Goal: Transaction & Acquisition: Purchase product/service

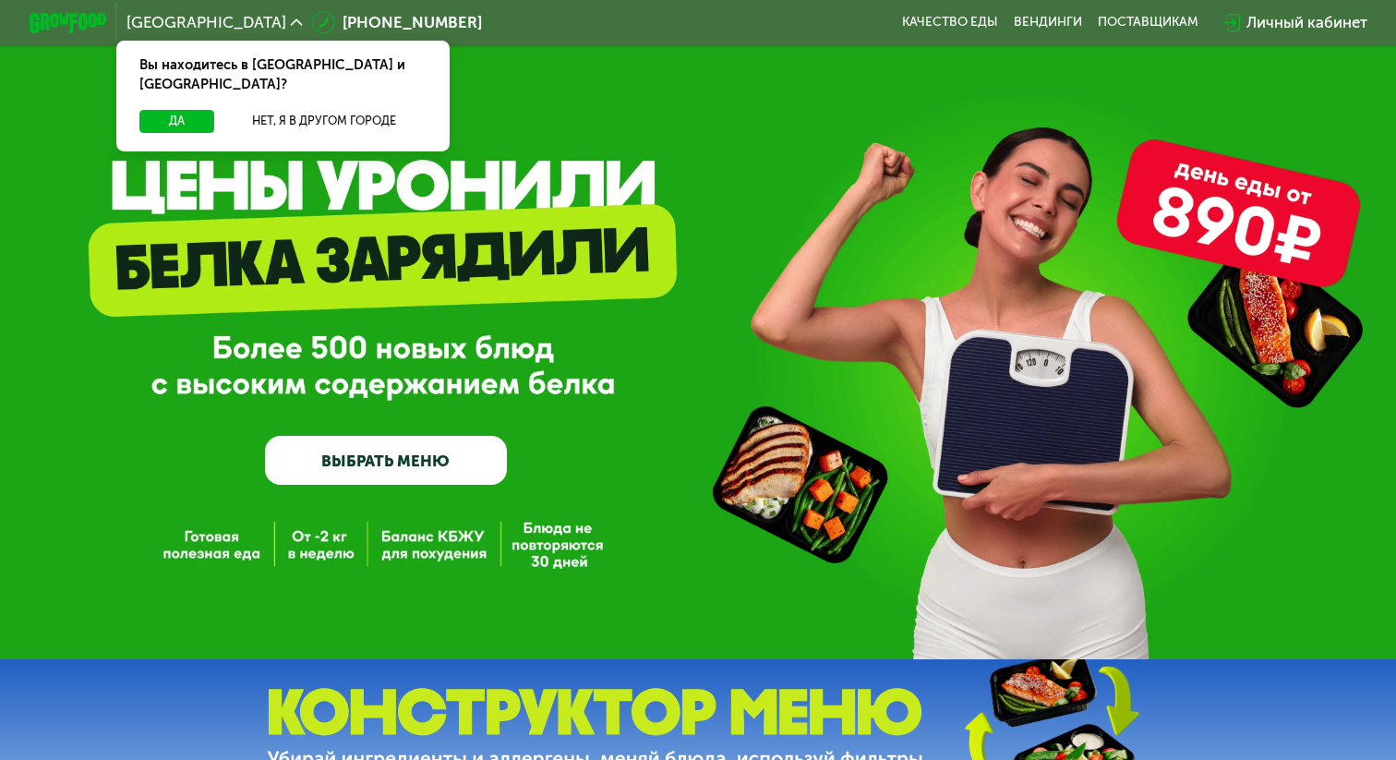
click at [351, 475] on link "ВЫБРАТЬ МЕНЮ" at bounding box center [385, 460] width 241 height 48
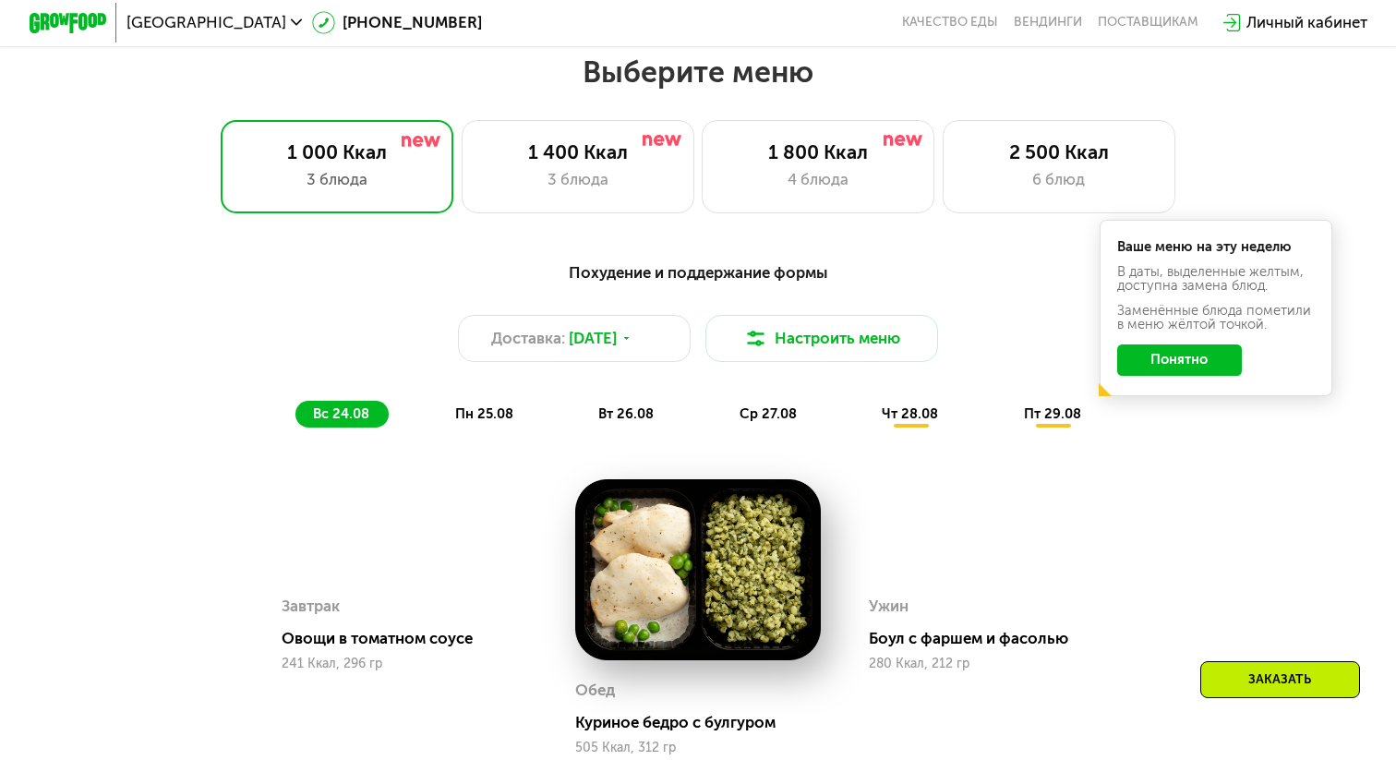
scroll to position [819, 0]
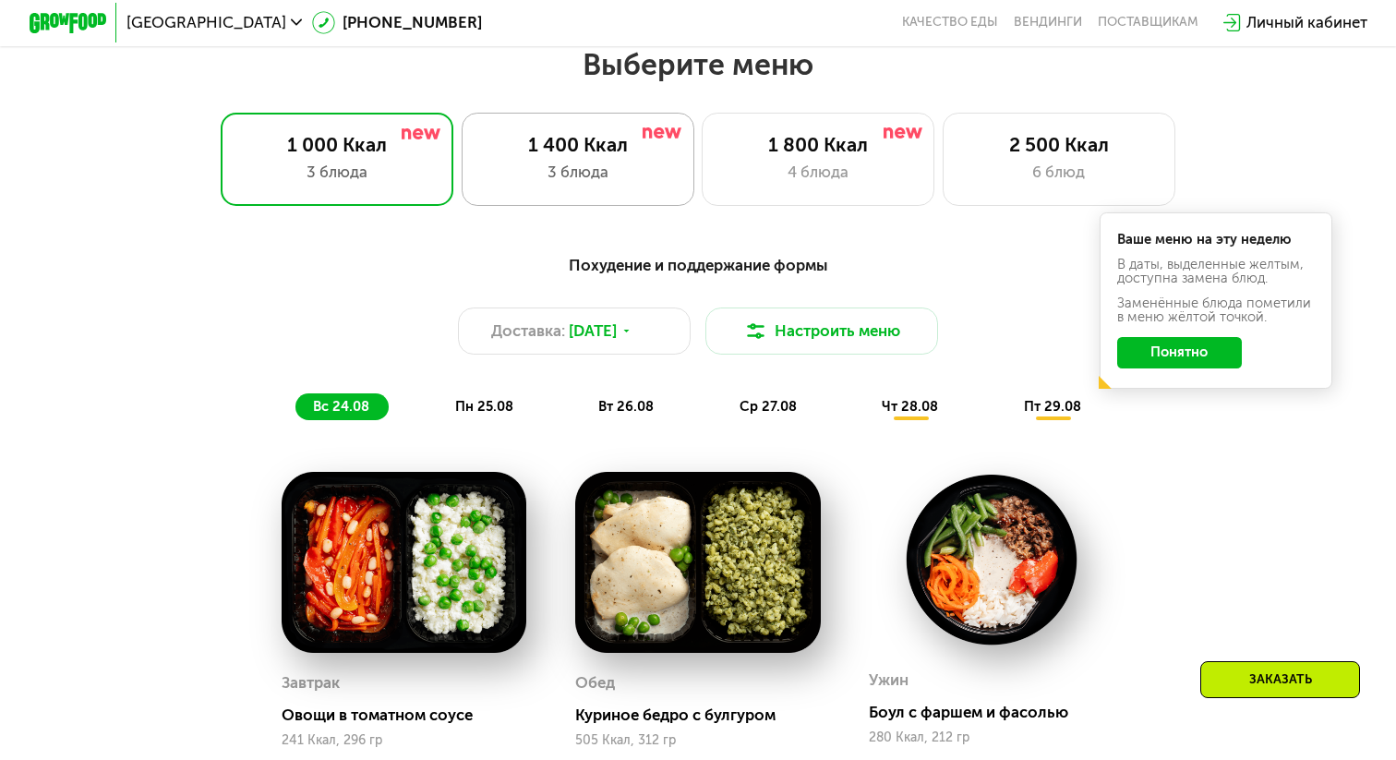
click at [551, 167] on div "3 блюда" at bounding box center [578, 172] width 192 height 23
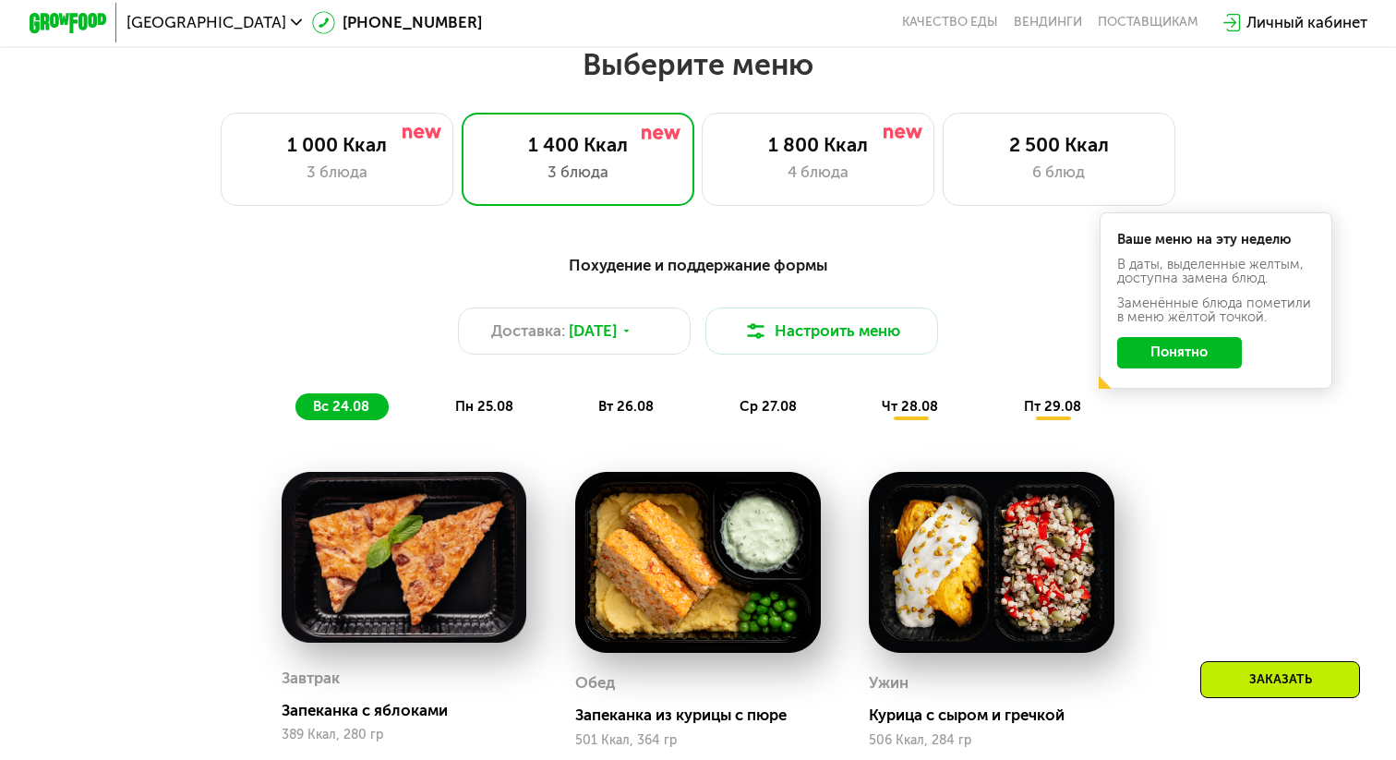
click at [1209, 355] on button "Понятно" at bounding box center [1180, 352] width 126 height 31
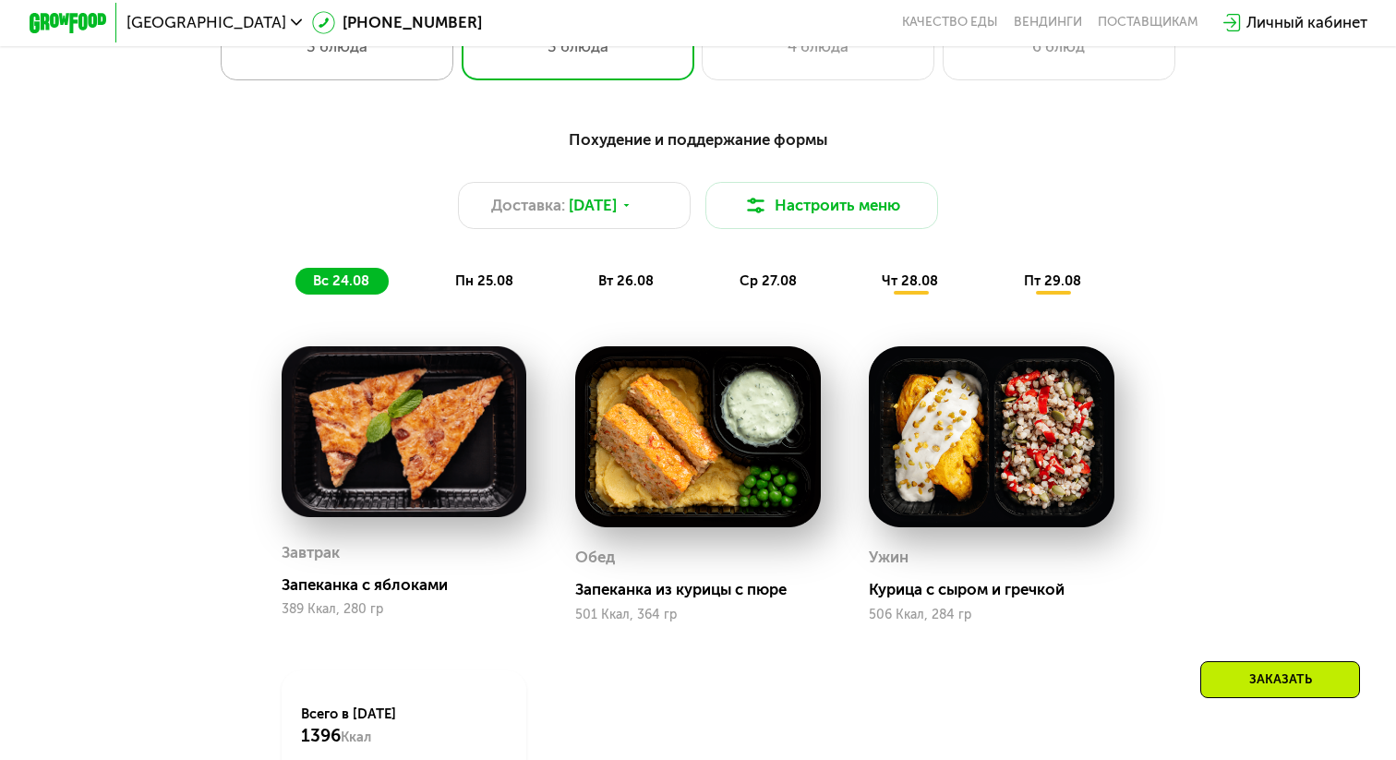
scroll to position [851, 0]
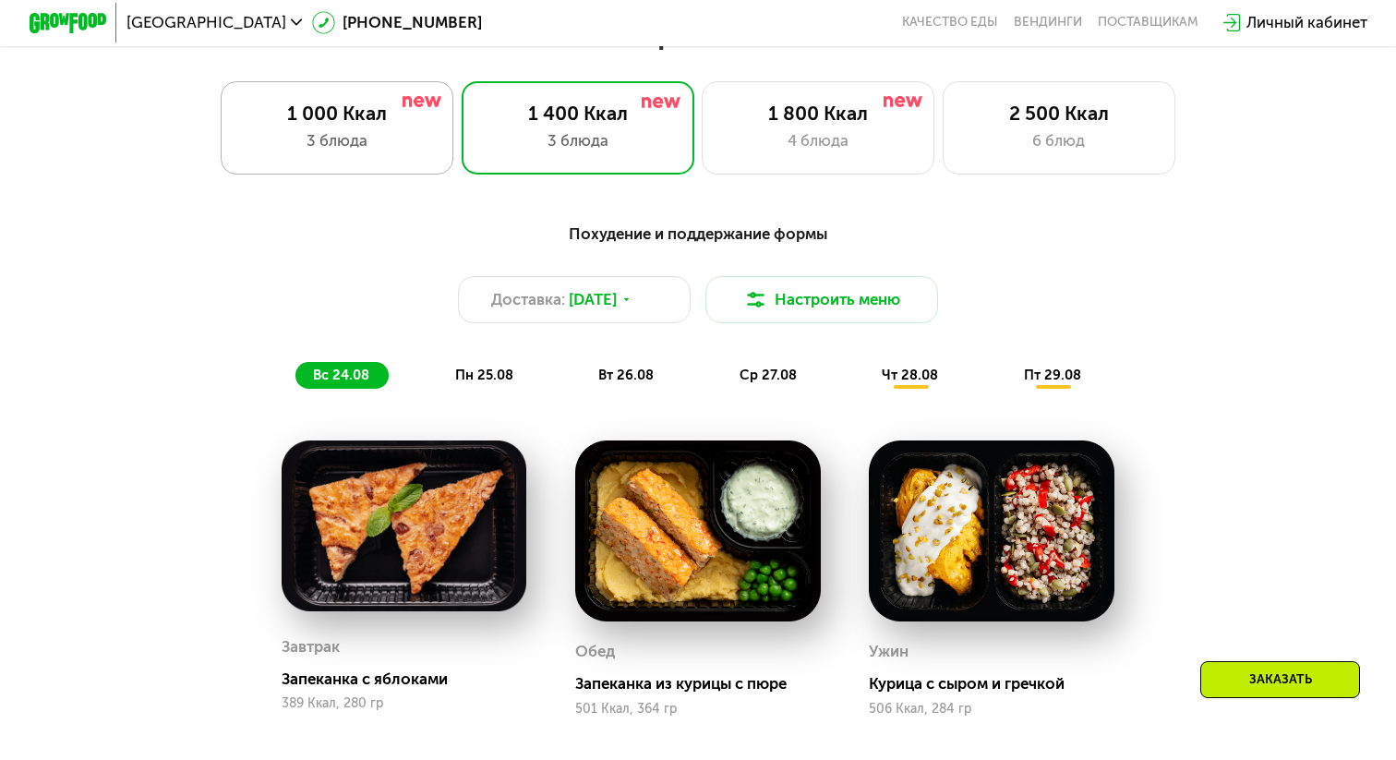
click at [462, 128] on div "1 000 Ккал 3 блюда" at bounding box center [578, 127] width 233 height 93
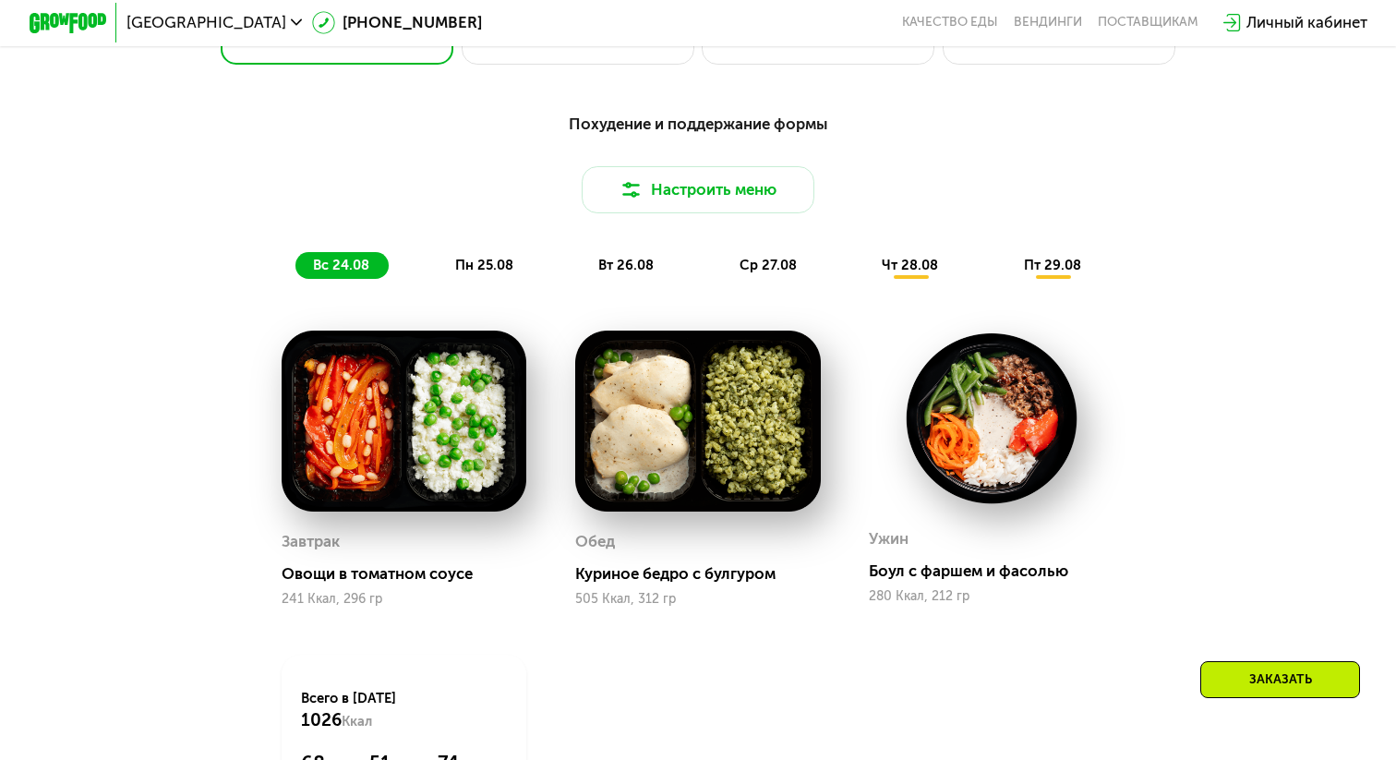
scroll to position [961, 0]
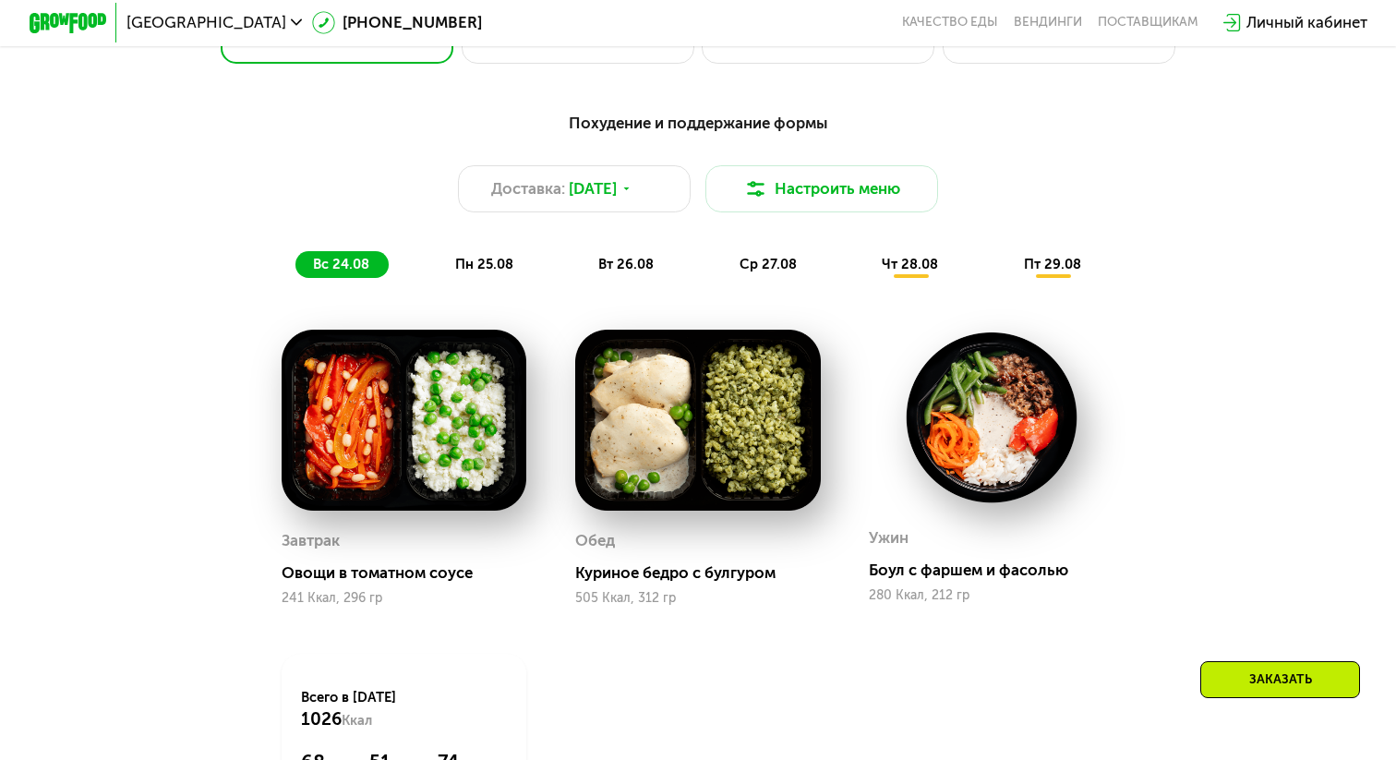
click at [487, 264] on span "пн 25.08" at bounding box center [484, 264] width 58 height 17
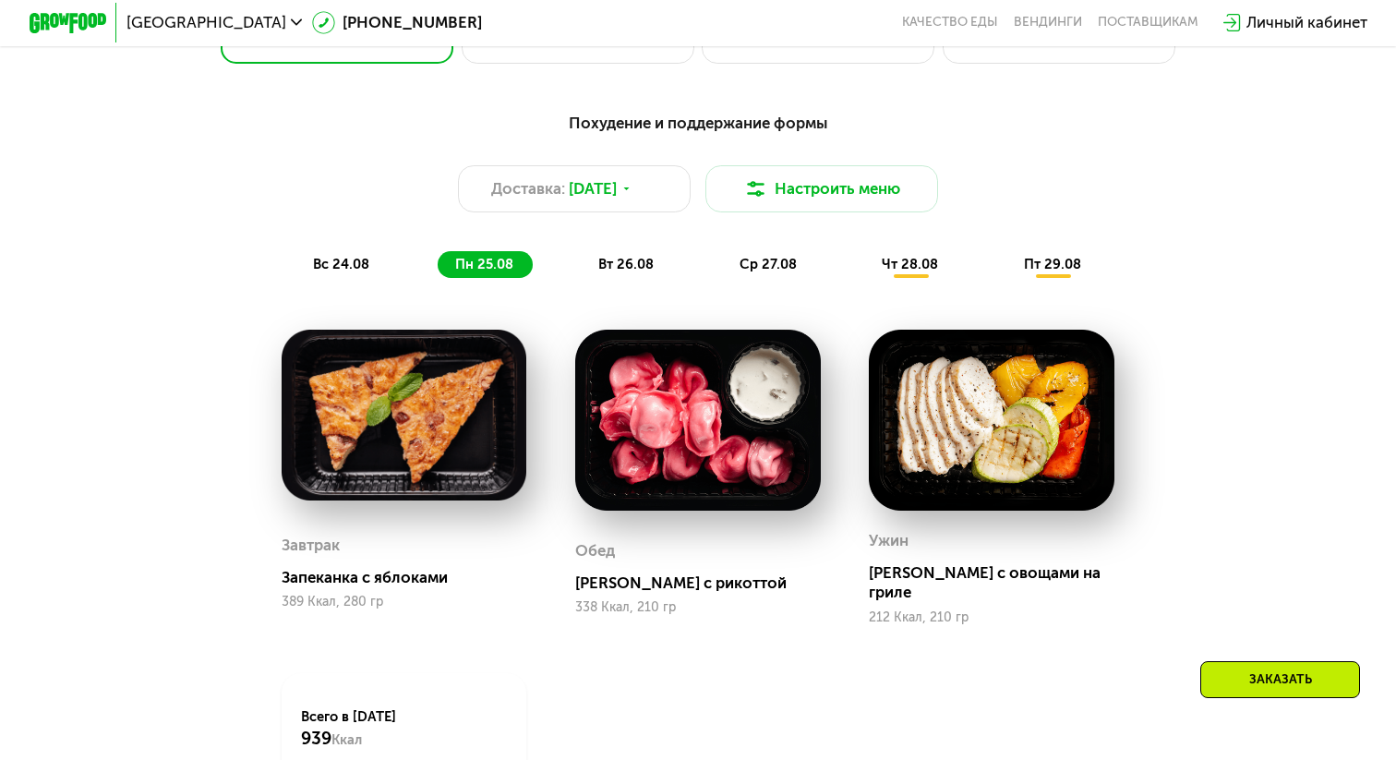
click at [722, 255] on div "вт 26.08" at bounding box center [769, 264] width 94 height 27
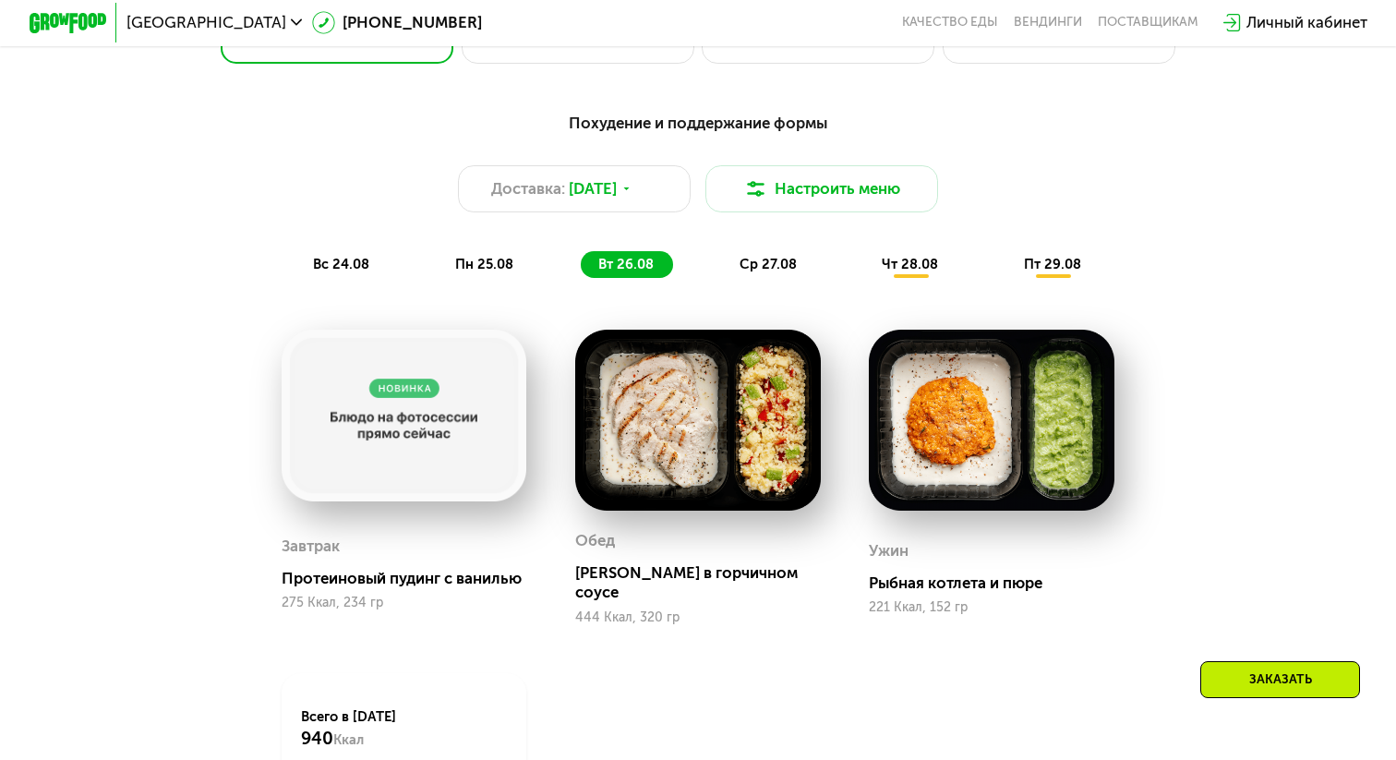
click at [788, 258] on span "ср 27.08" at bounding box center [768, 264] width 57 height 17
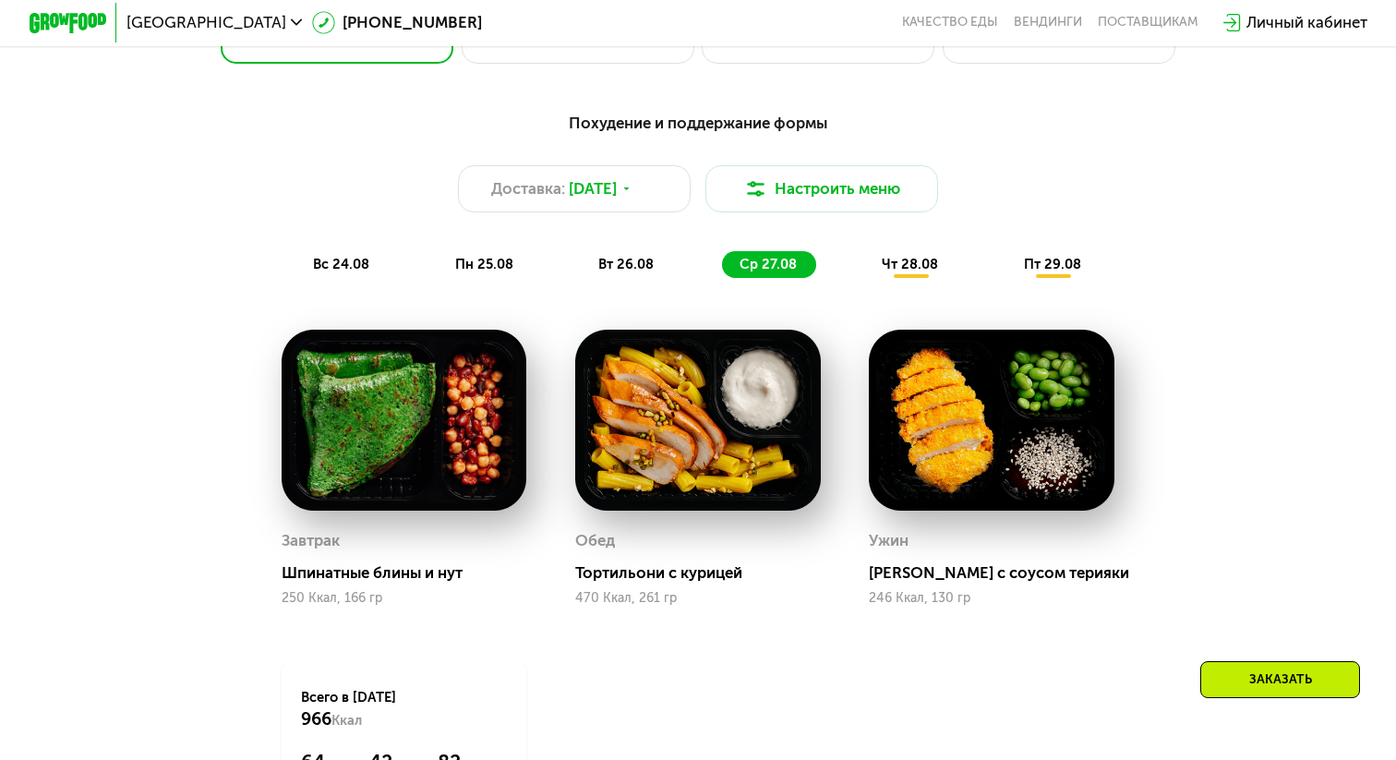
click at [924, 263] on span "чт 28.08" at bounding box center [910, 264] width 56 height 17
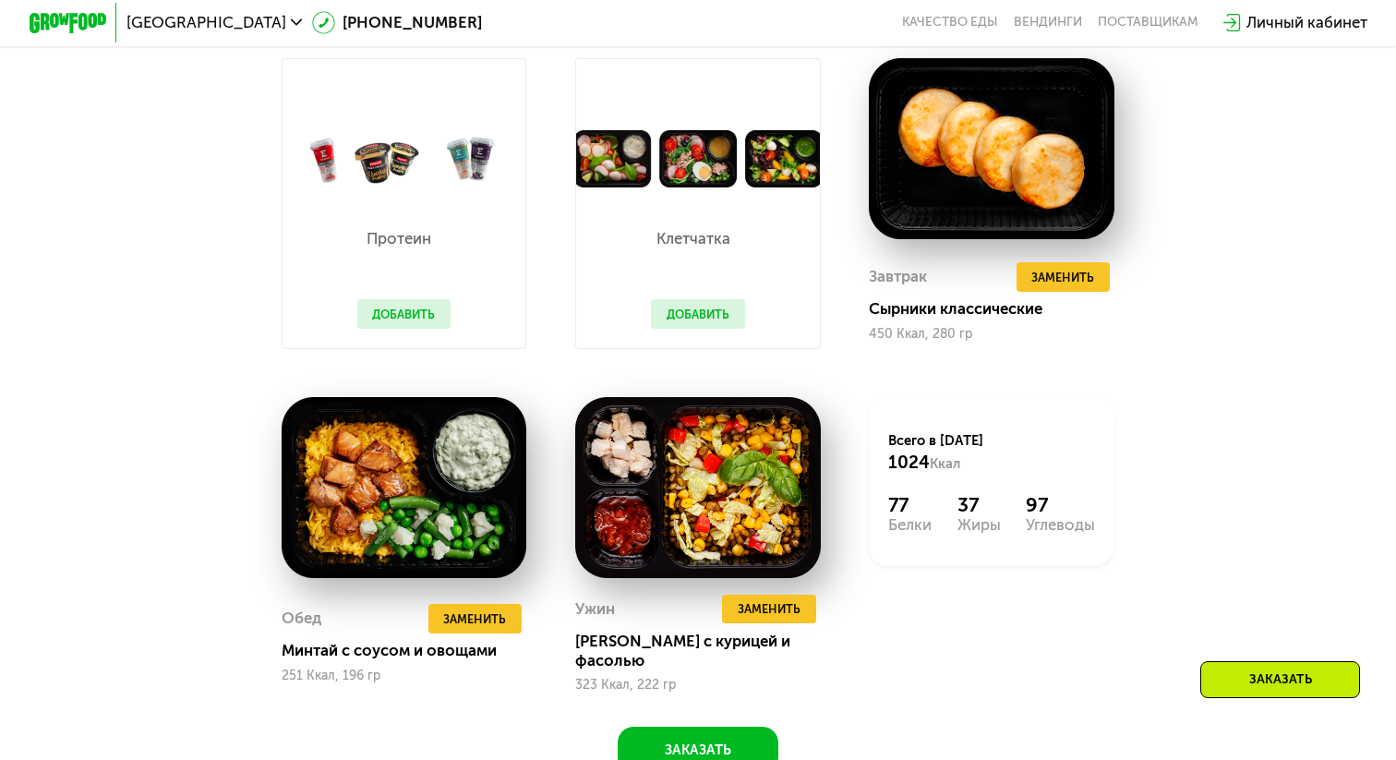
scroll to position [1227, 0]
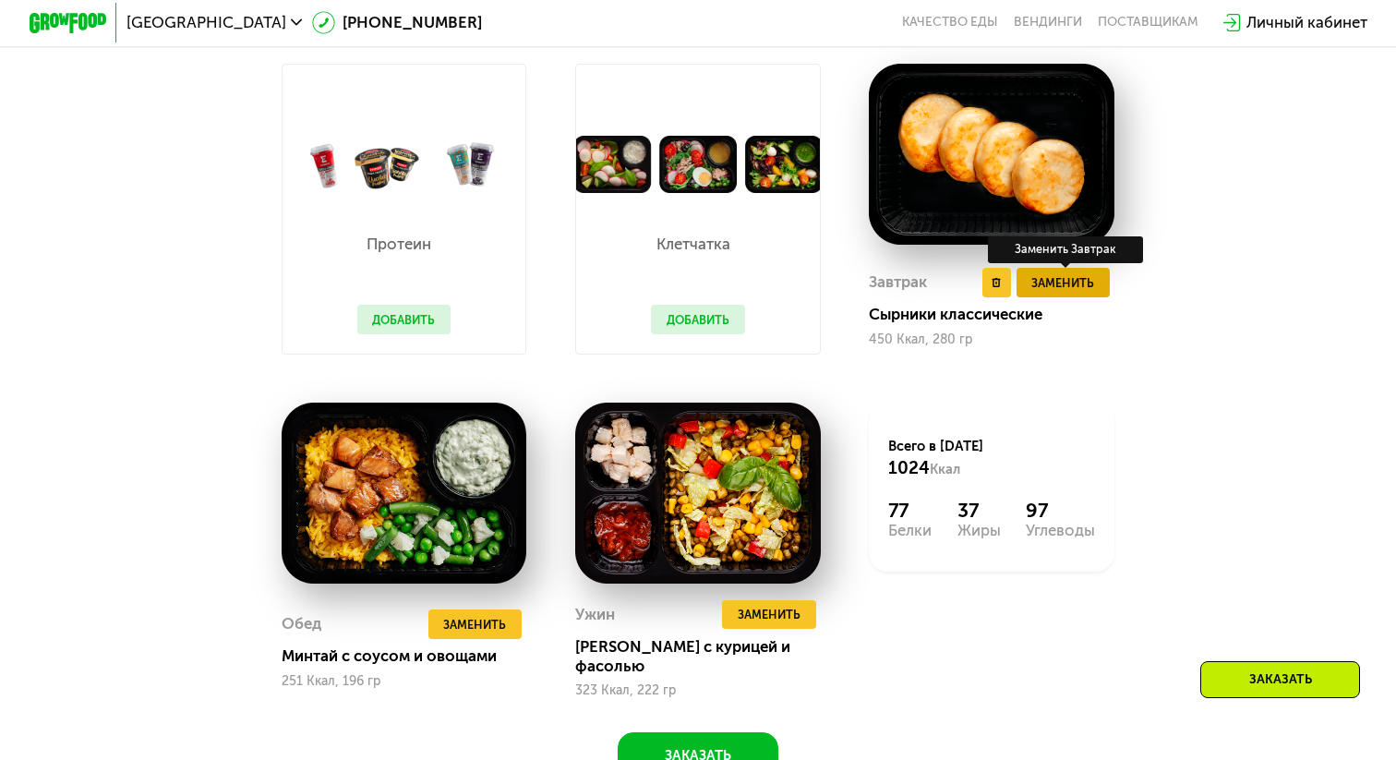
click at [1063, 276] on span "Заменить" at bounding box center [1063, 282] width 63 height 19
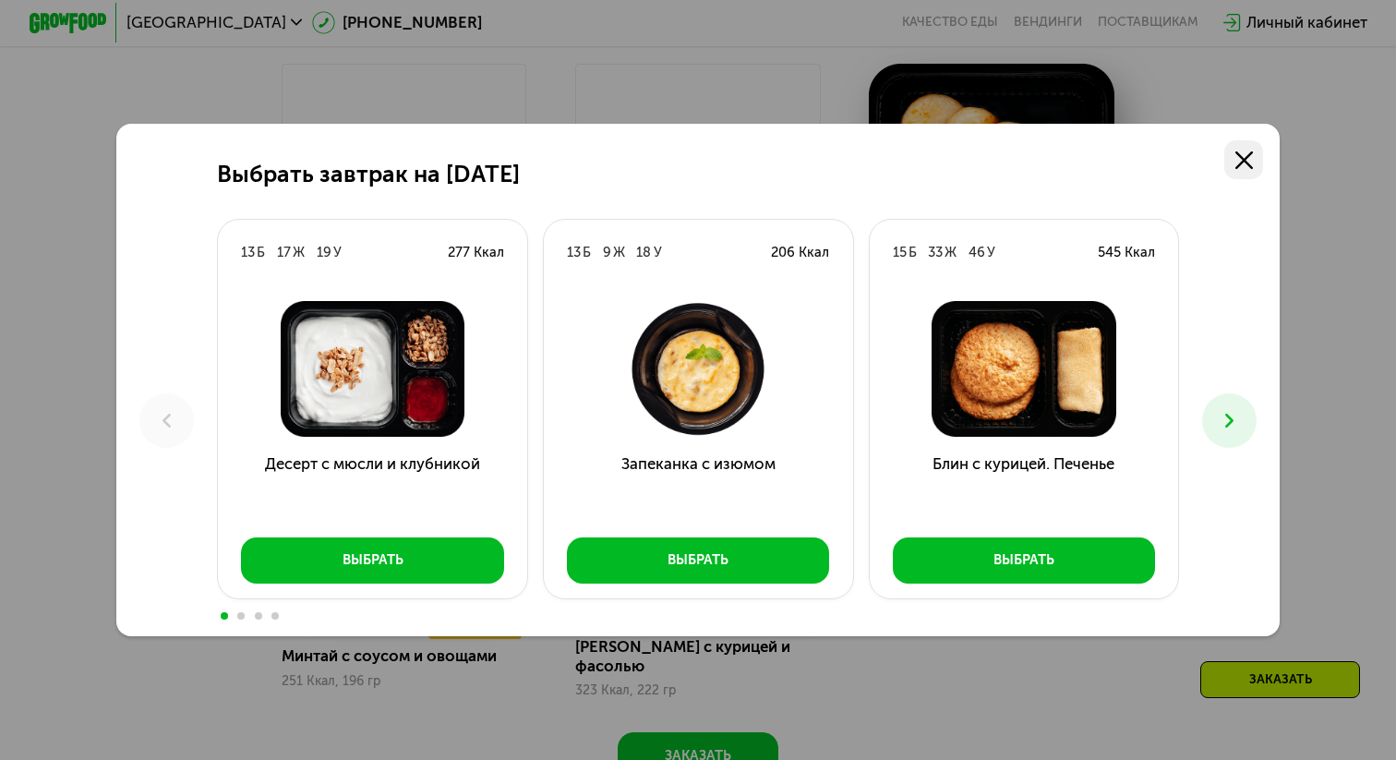
click at [1248, 144] on link at bounding box center [1244, 159] width 39 height 39
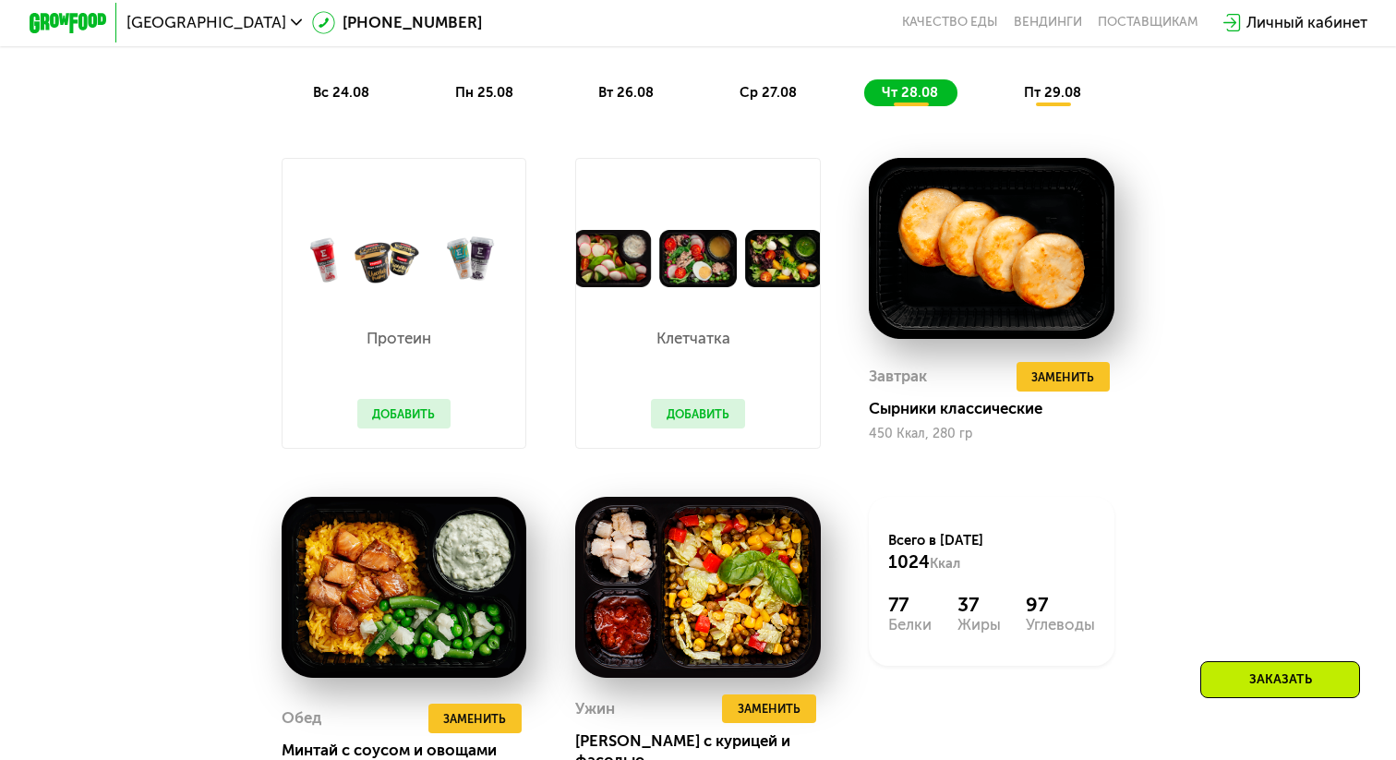
scroll to position [1122, 0]
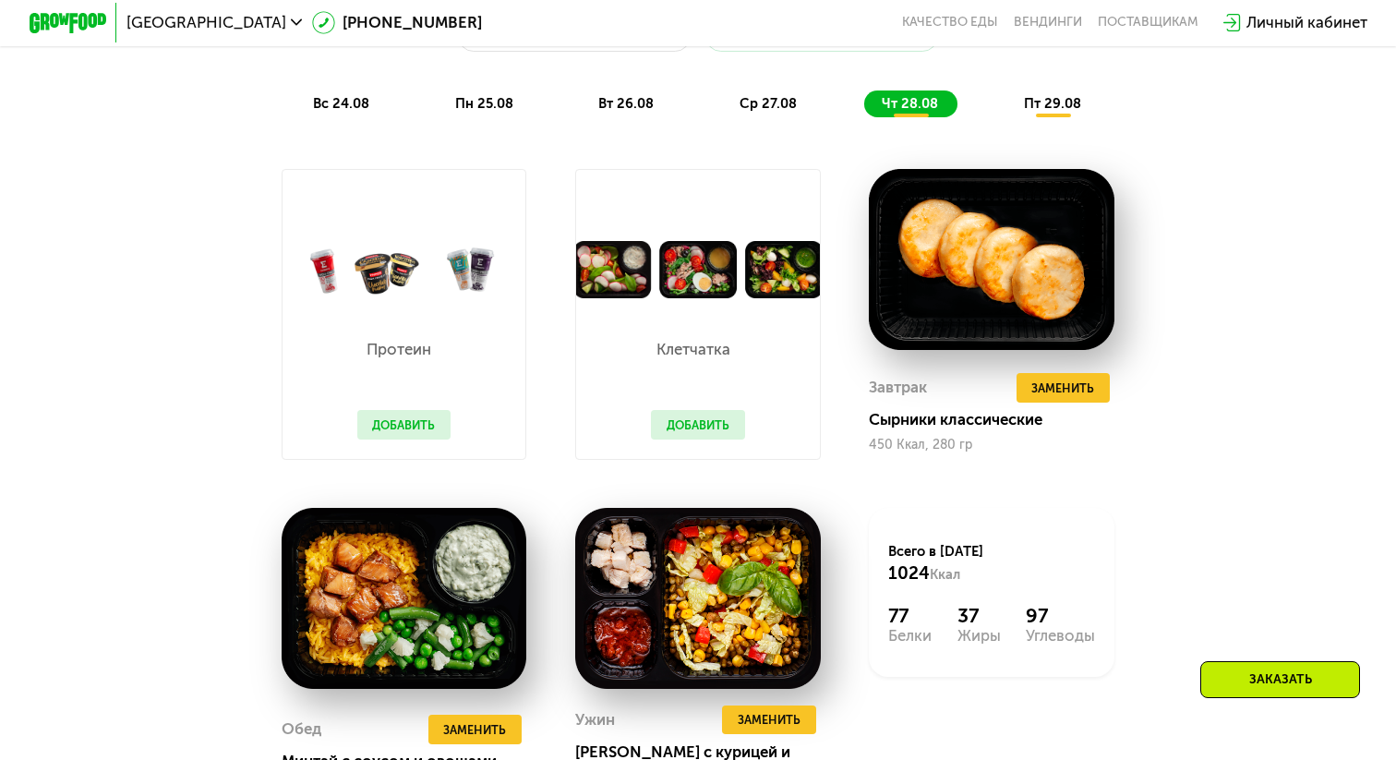
click at [1045, 111] on span "пт 29.08" at bounding box center [1052, 103] width 57 height 17
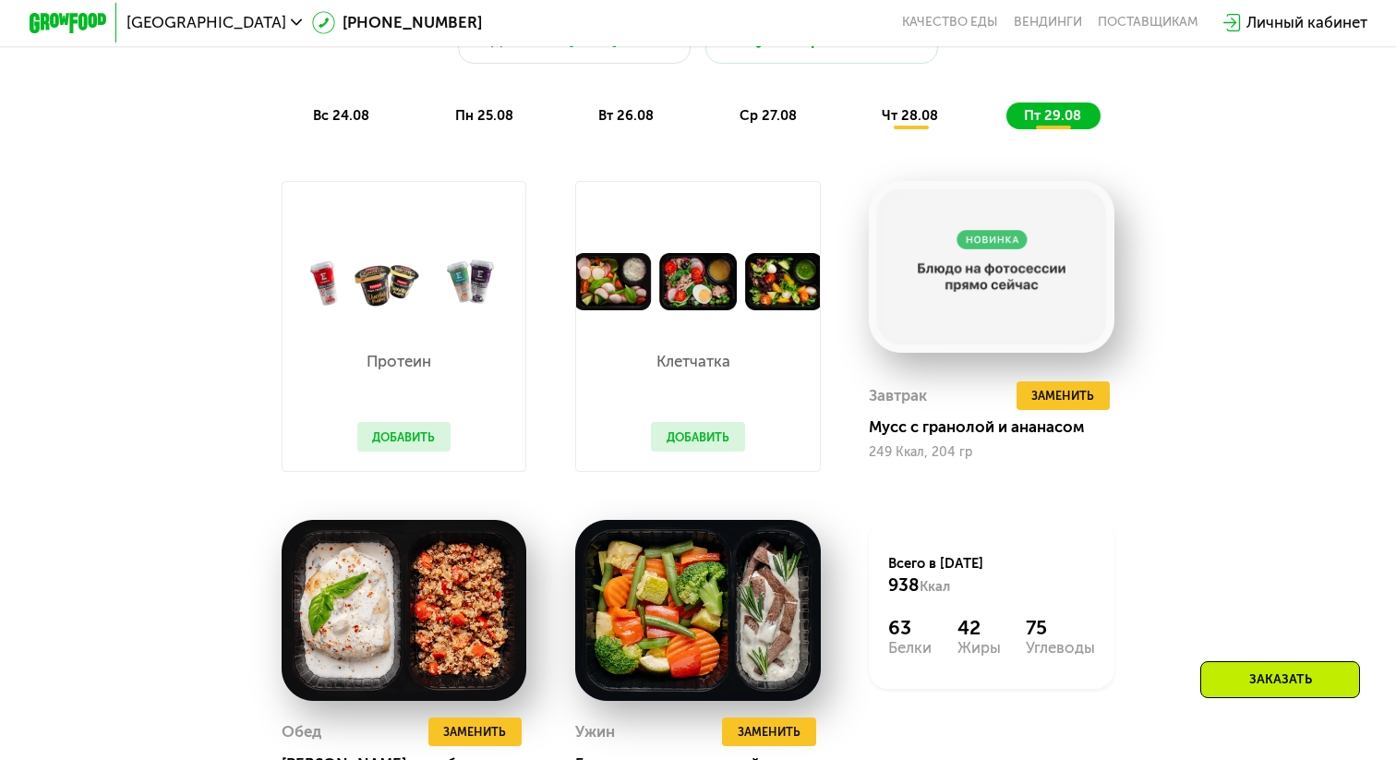
scroll to position [1075, 0]
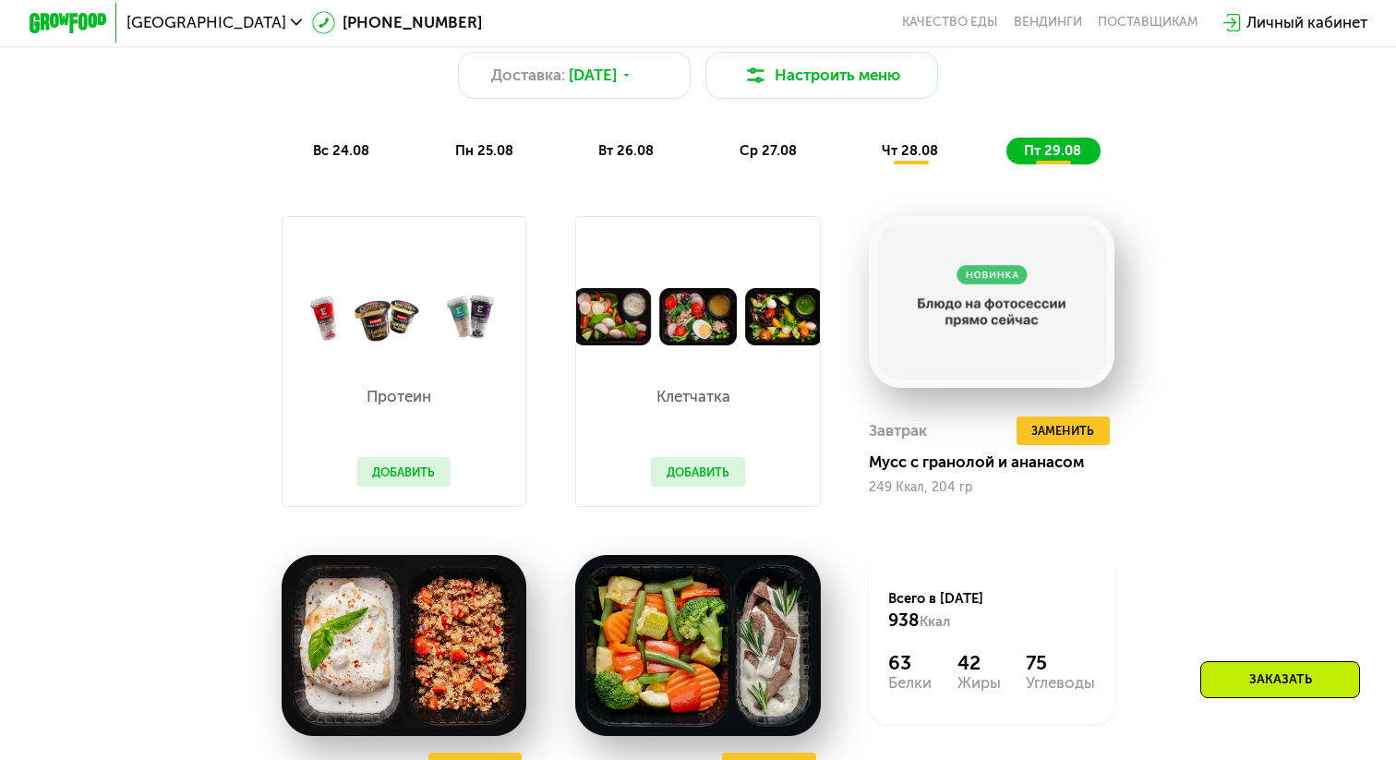
click at [323, 150] on span "вс 24.08" at bounding box center [341, 150] width 56 height 17
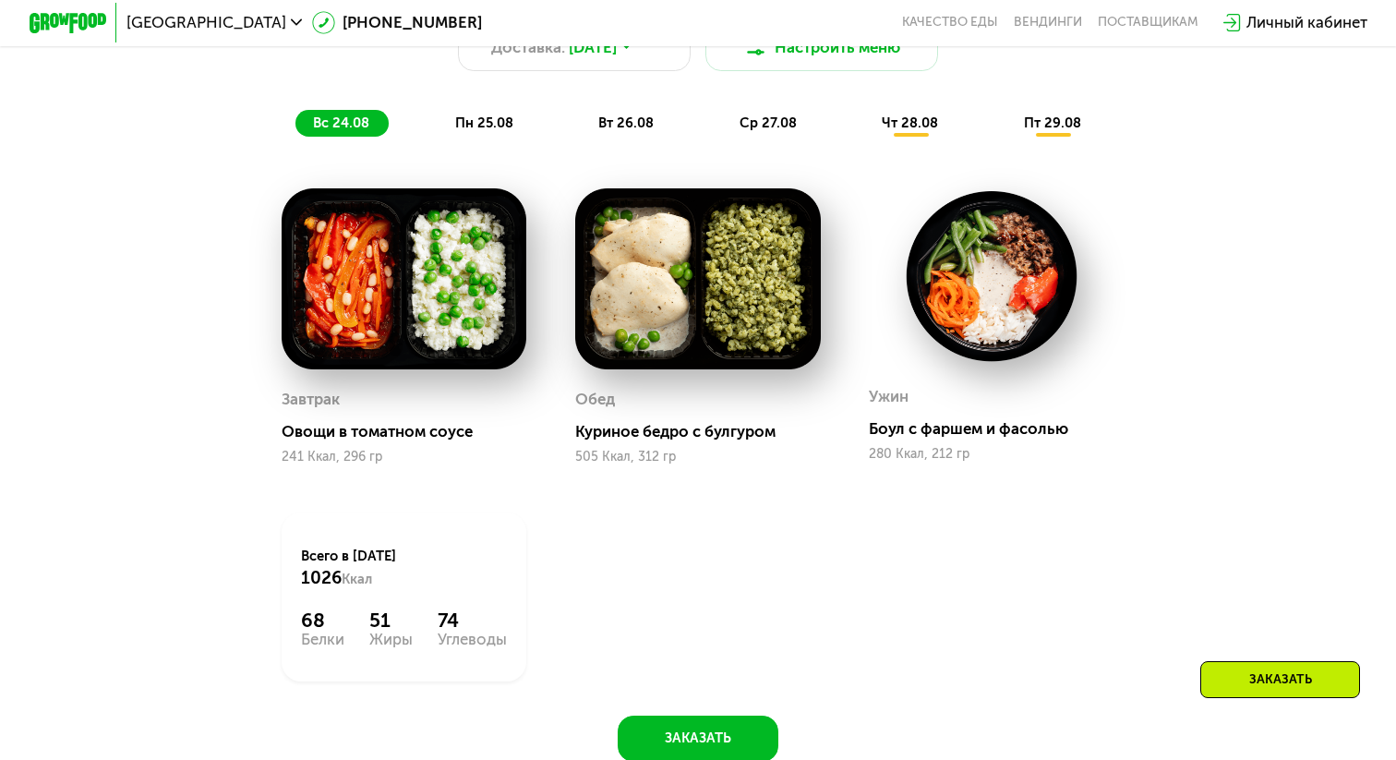
scroll to position [1086, 0]
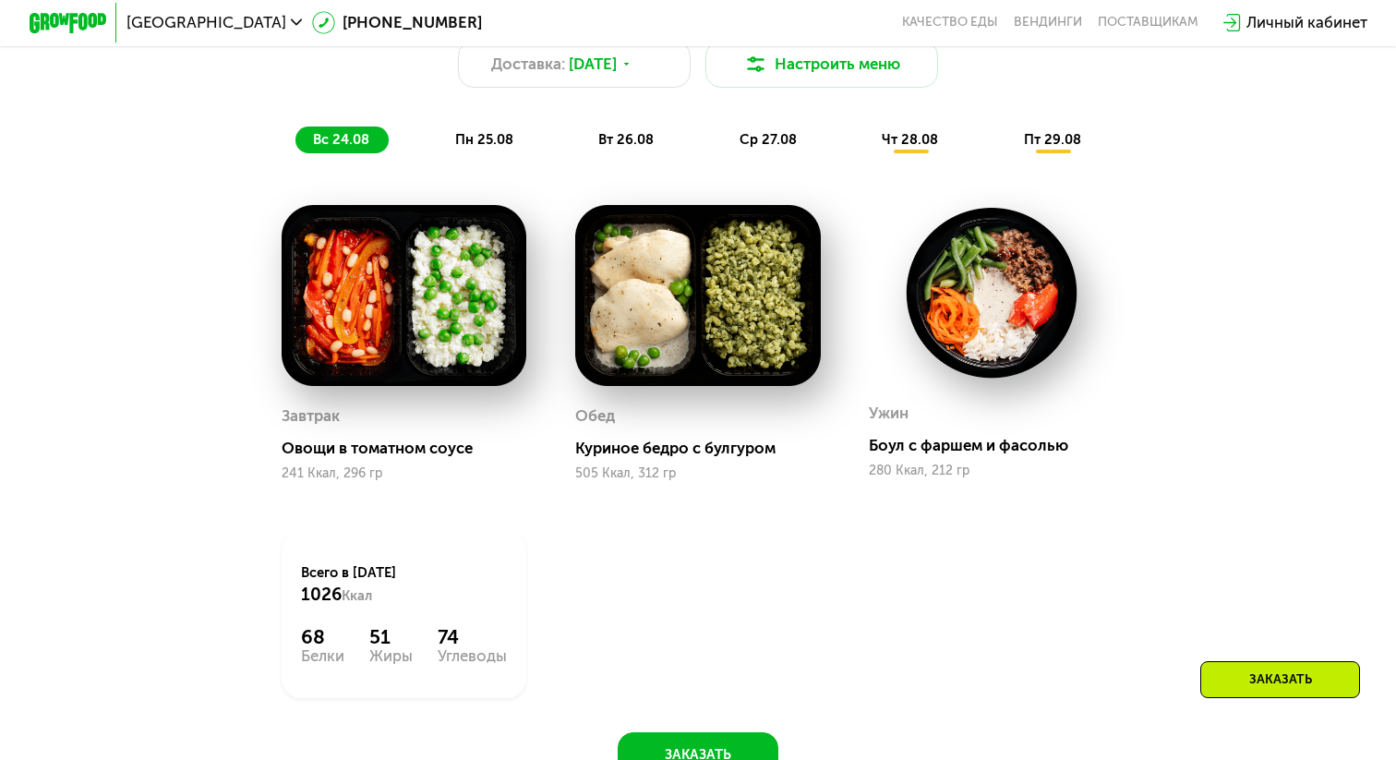
click at [471, 139] on span "пн 25.08" at bounding box center [484, 139] width 58 height 17
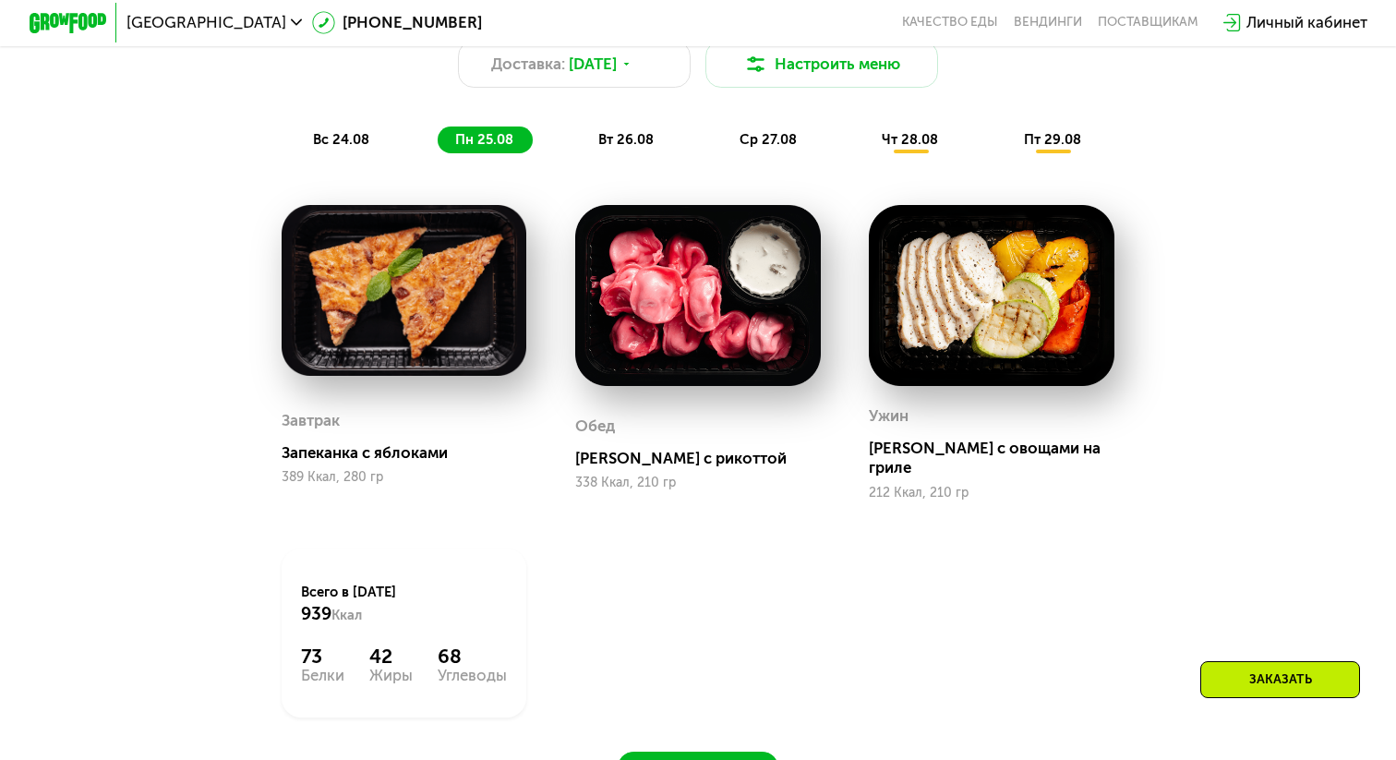
click at [722, 136] on div "вт 26.08" at bounding box center [769, 140] width 94 height 27
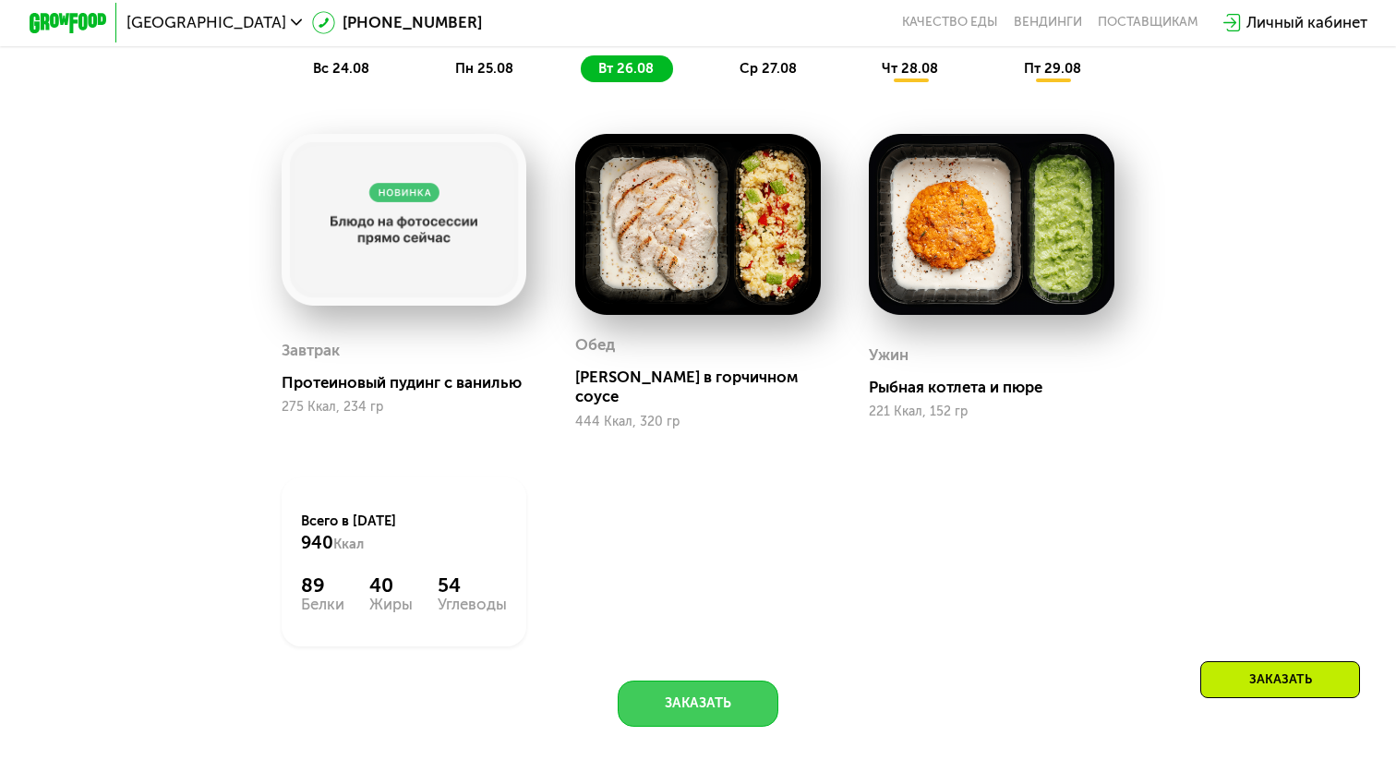
scroll to position [1158, 0]
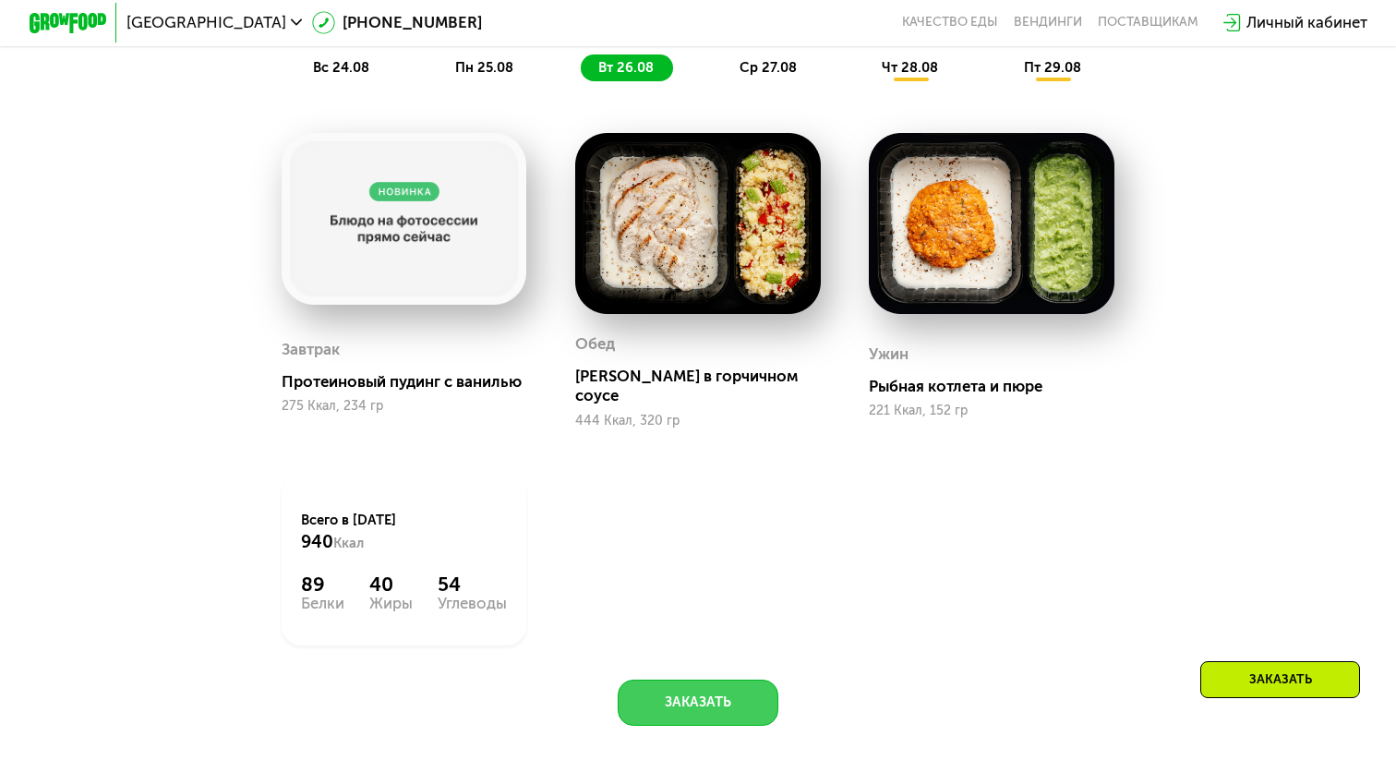
click at [738, 680] on button "Заказать" at bounding box center [699, 703] width 162 height 46
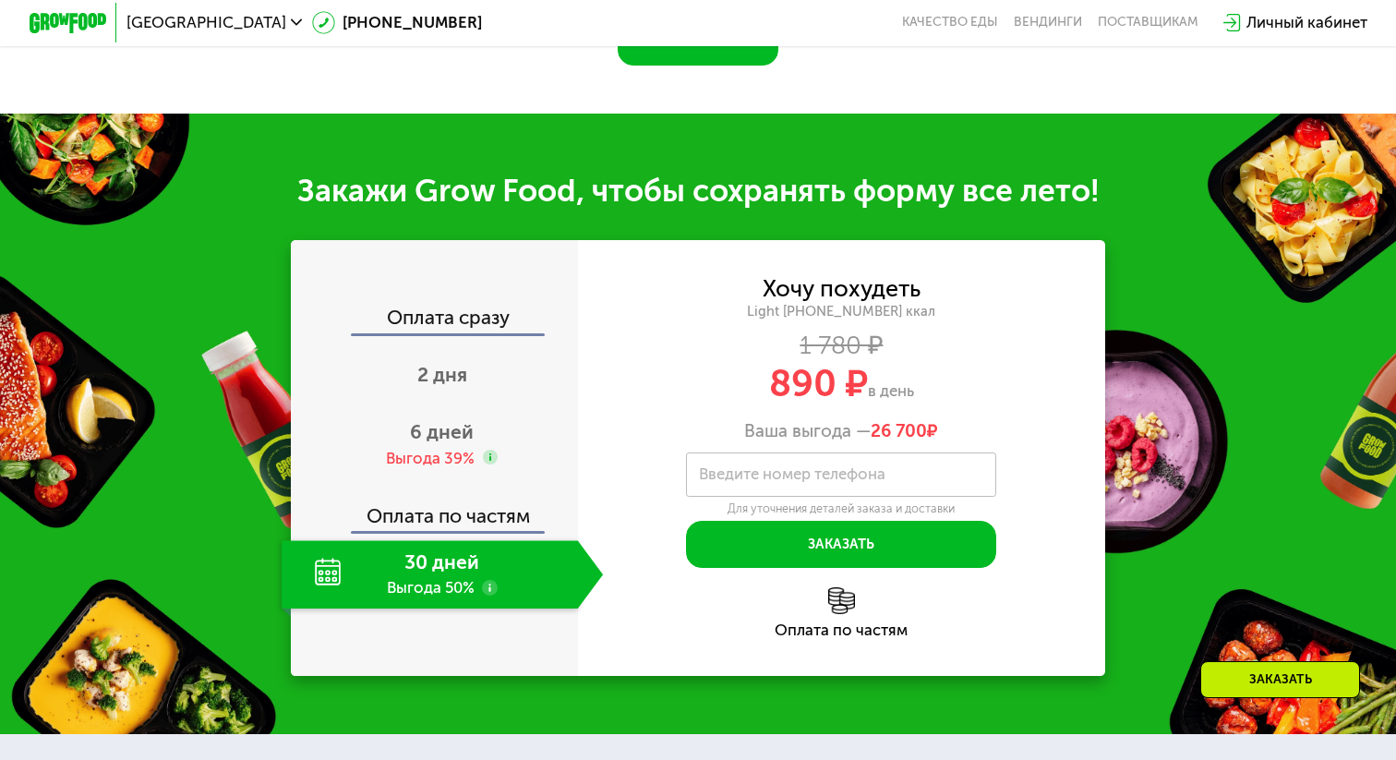
scroll to position [1913, 0]
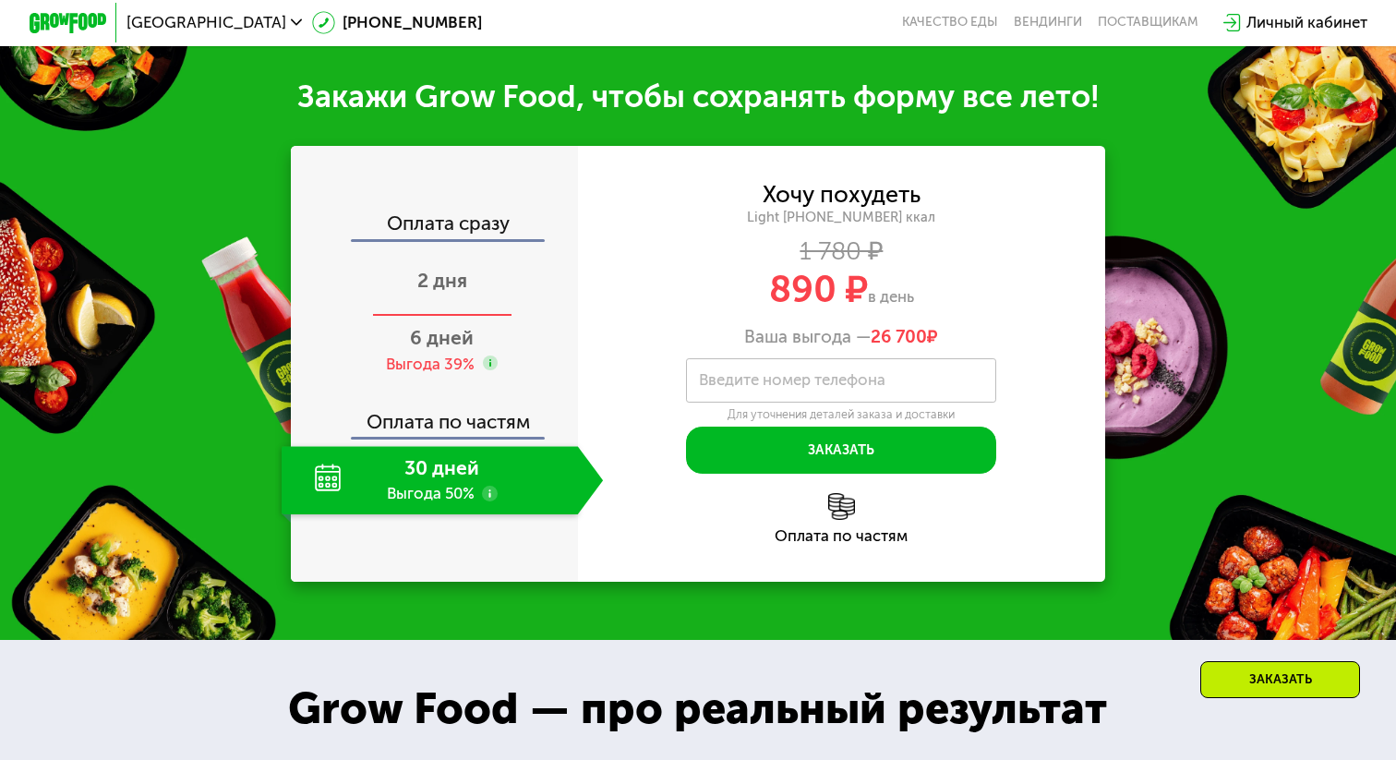
click at [439, 269] on span "2 дня" at bounding box center [442, 280] width 50 height 23
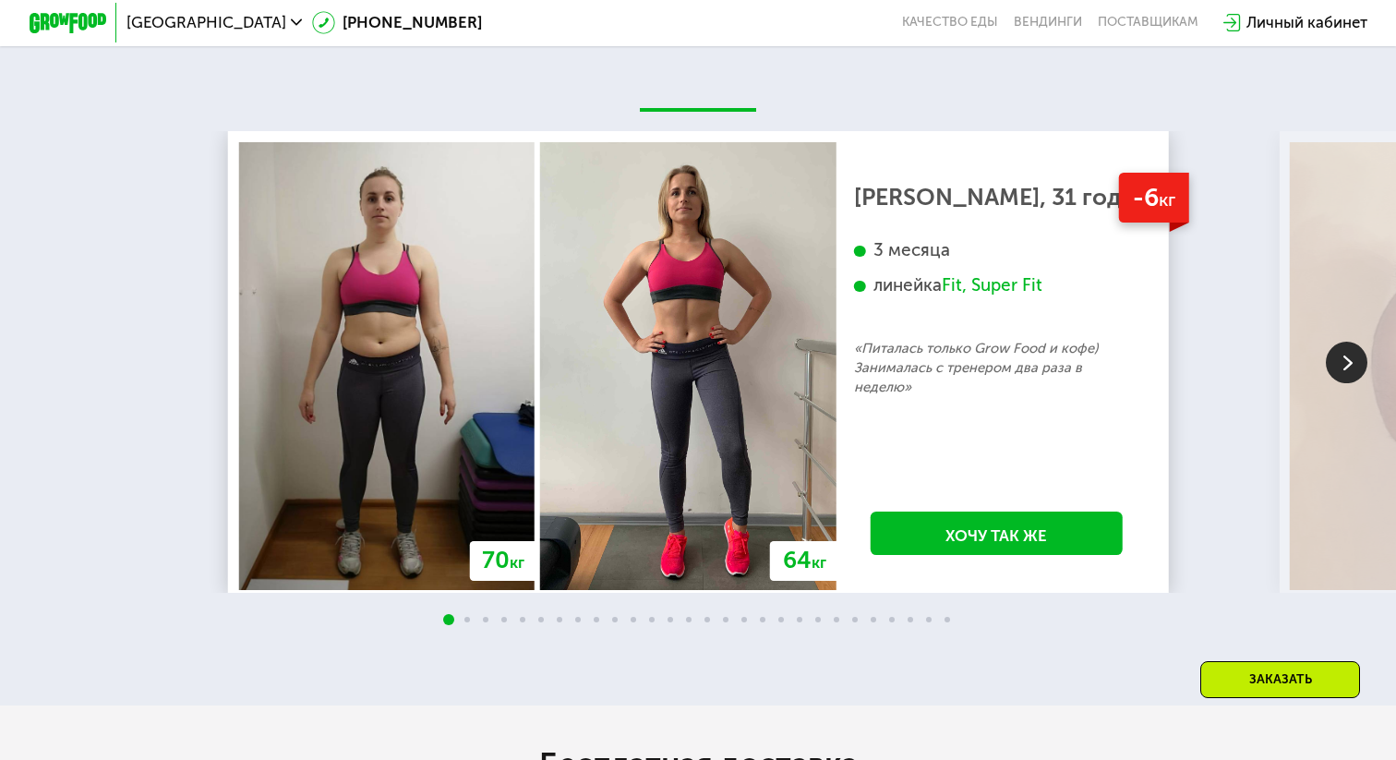
scroll to position [3234, 0]
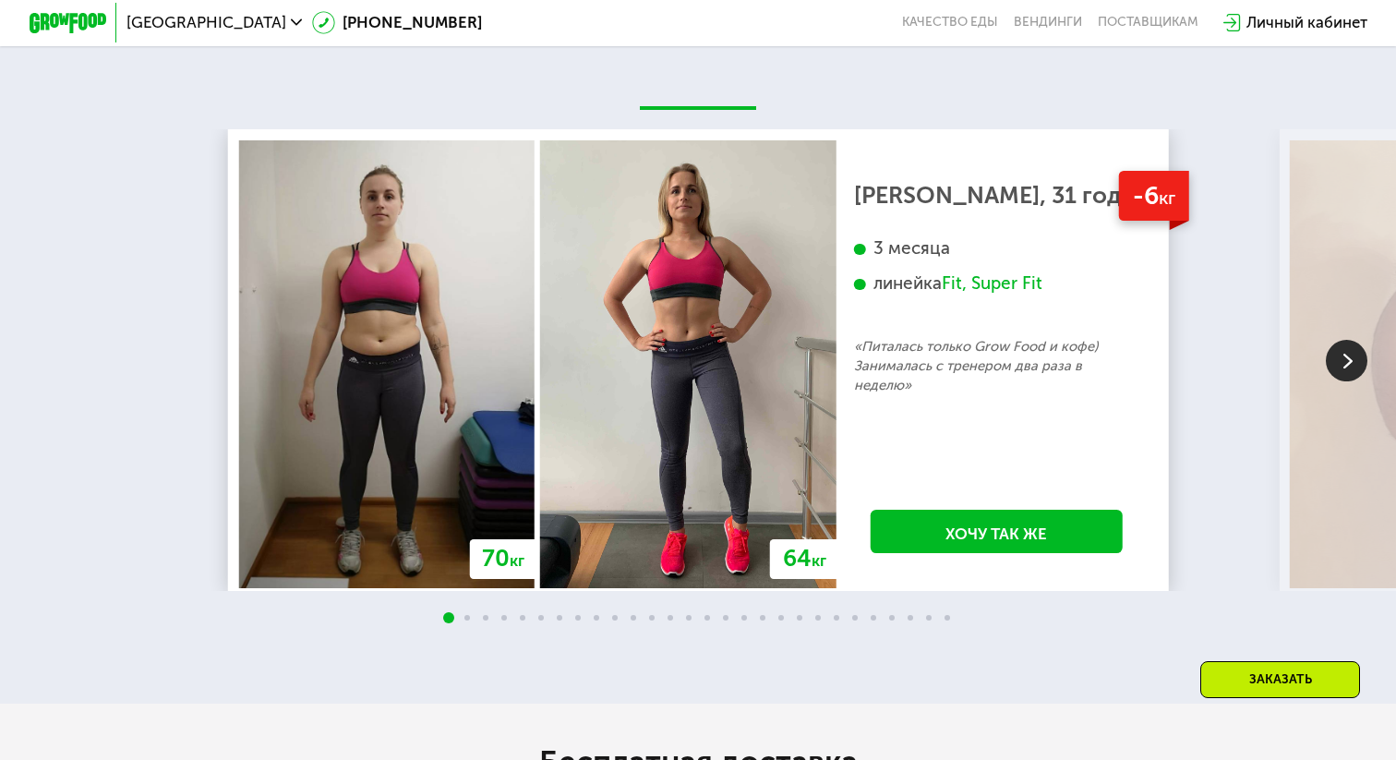
click at [1346, 373] on img at bounding box center [1347, 361] width 42 height 42
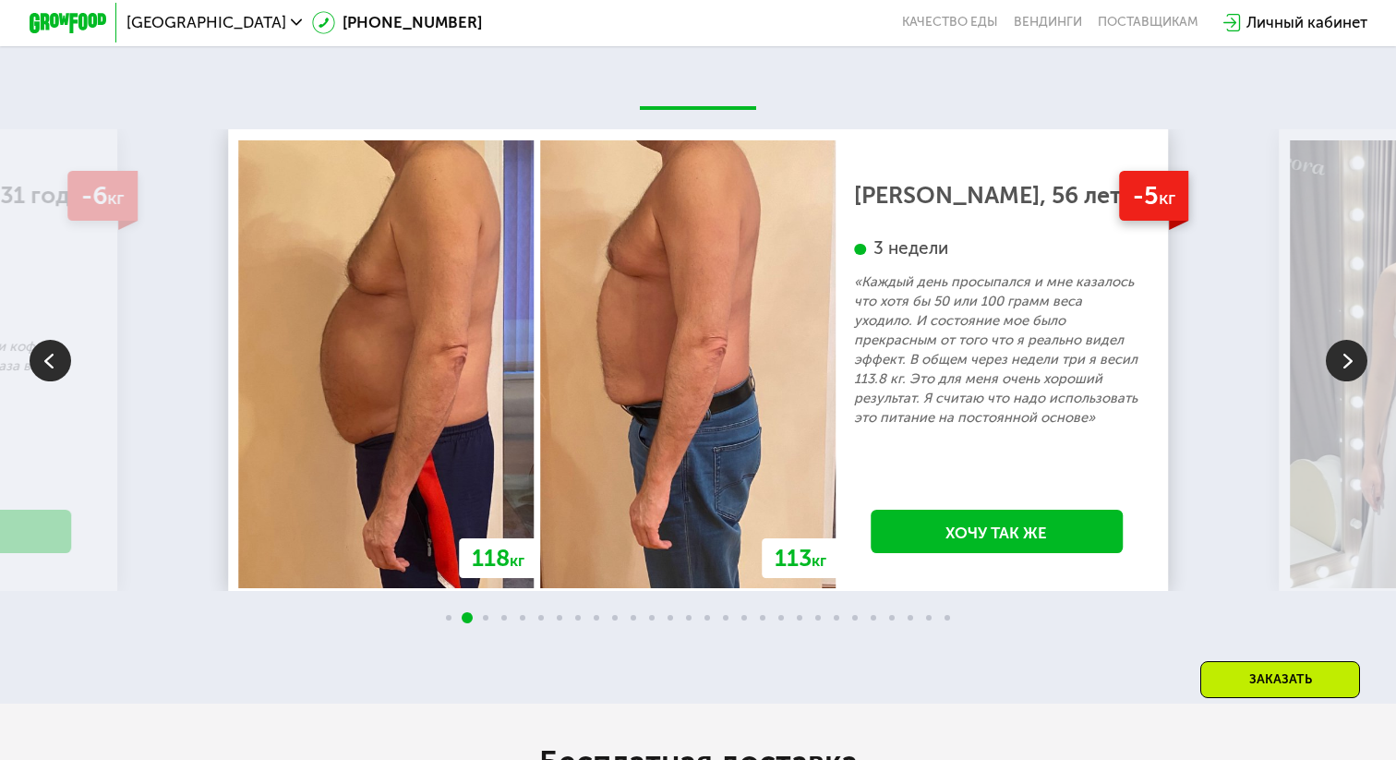
click at [1346, 373] on img at bounding box center [1347, 361] width 42 height 42
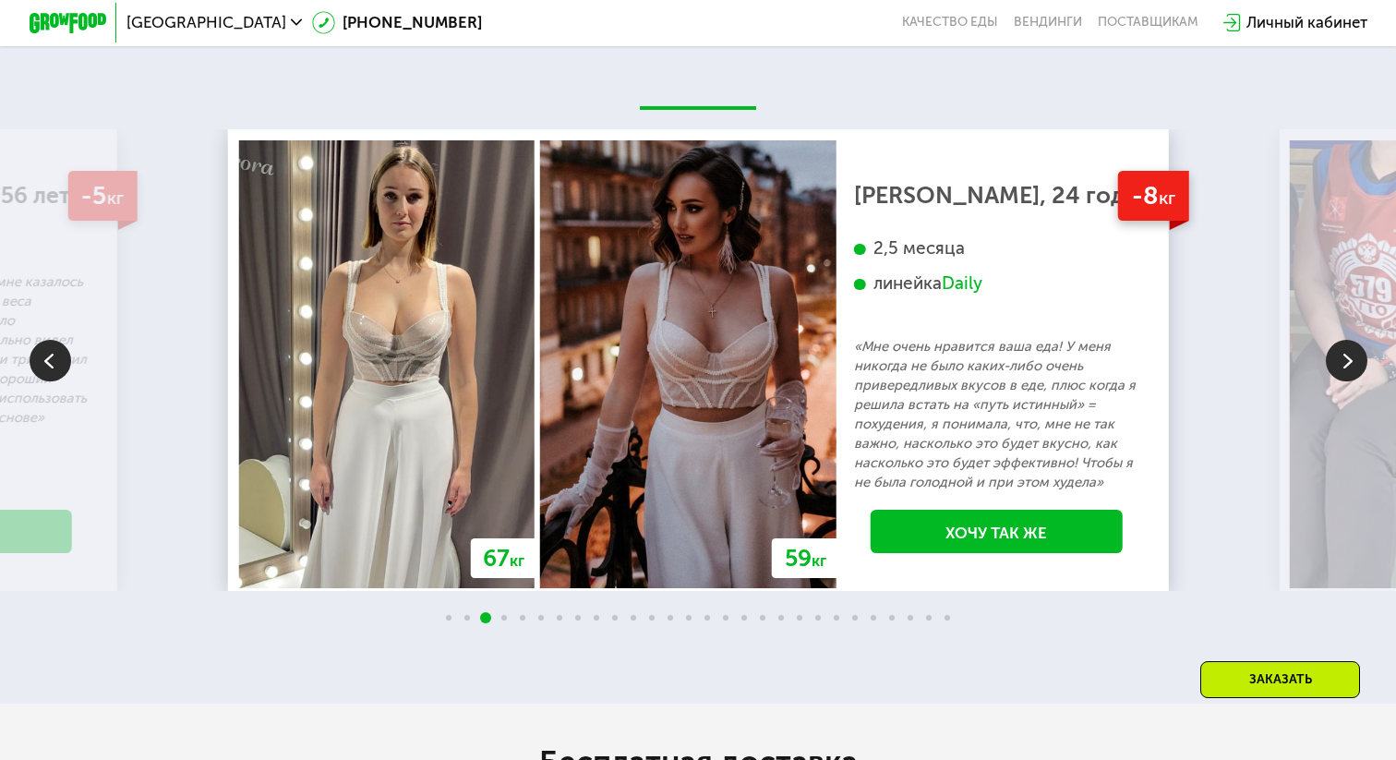
click at [1346, 373] on img at bounding box center [1347, 361] width 42 height 42
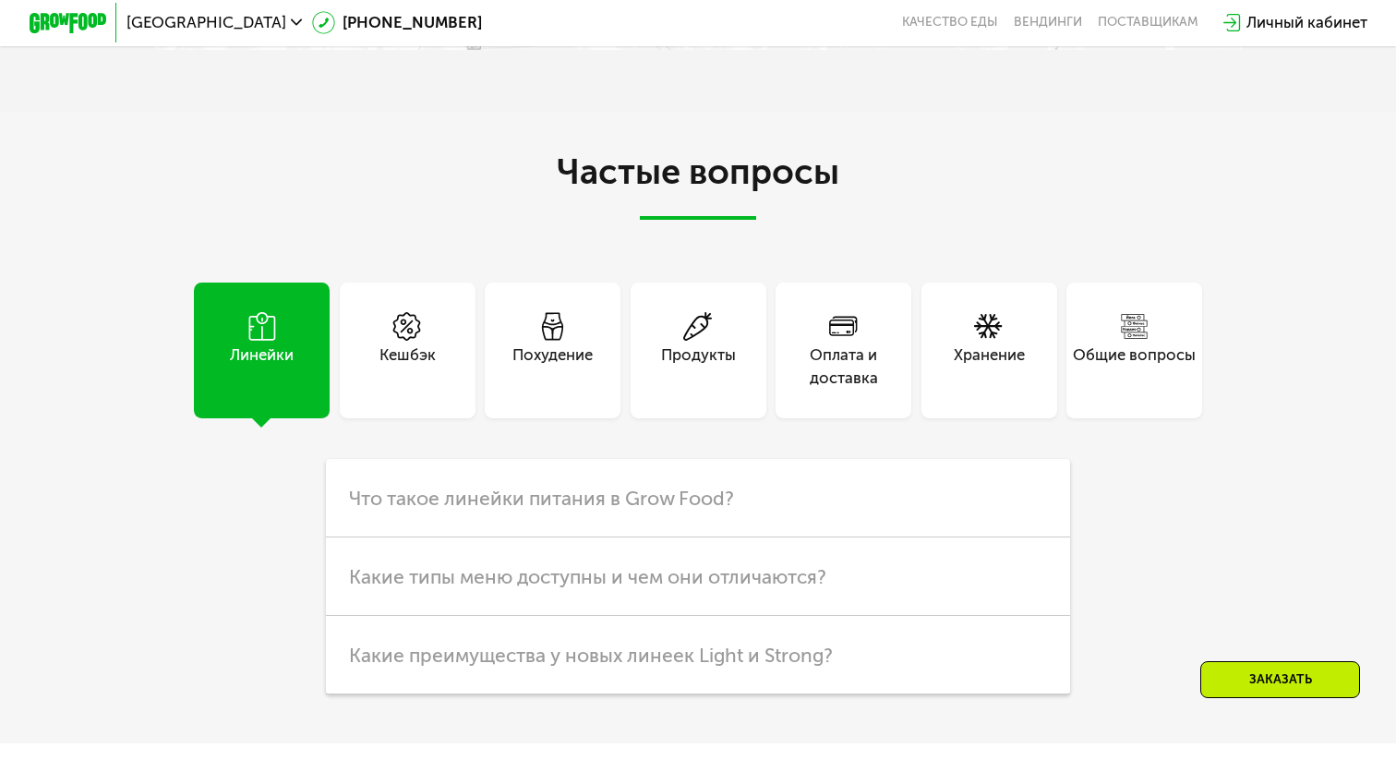
scroll to position [4545, 0]
click at [291, 22] on use at bounding box center [297, 22] width 12 height 6
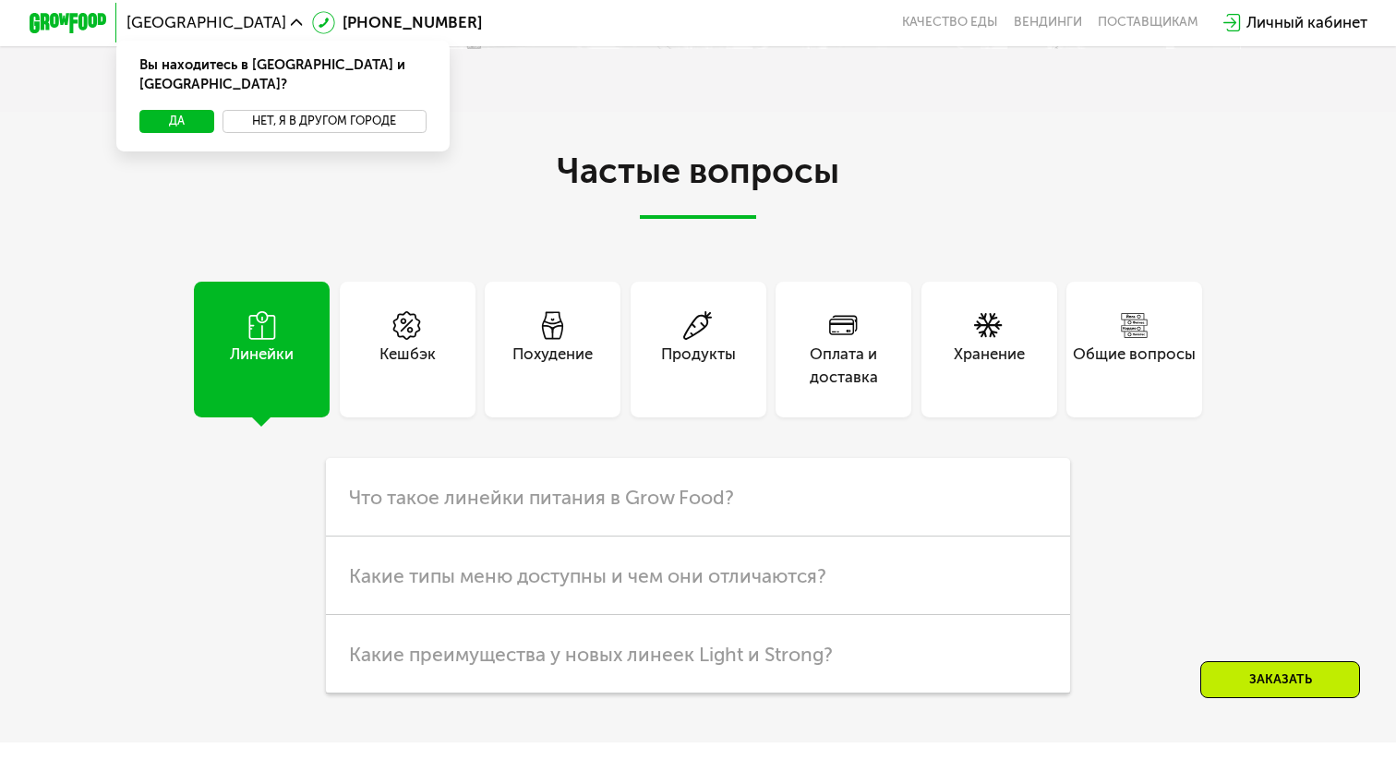
click at [286, 110] on button "Нет, я в другом городе" at bounding box center [325, 121] width 204 height 23
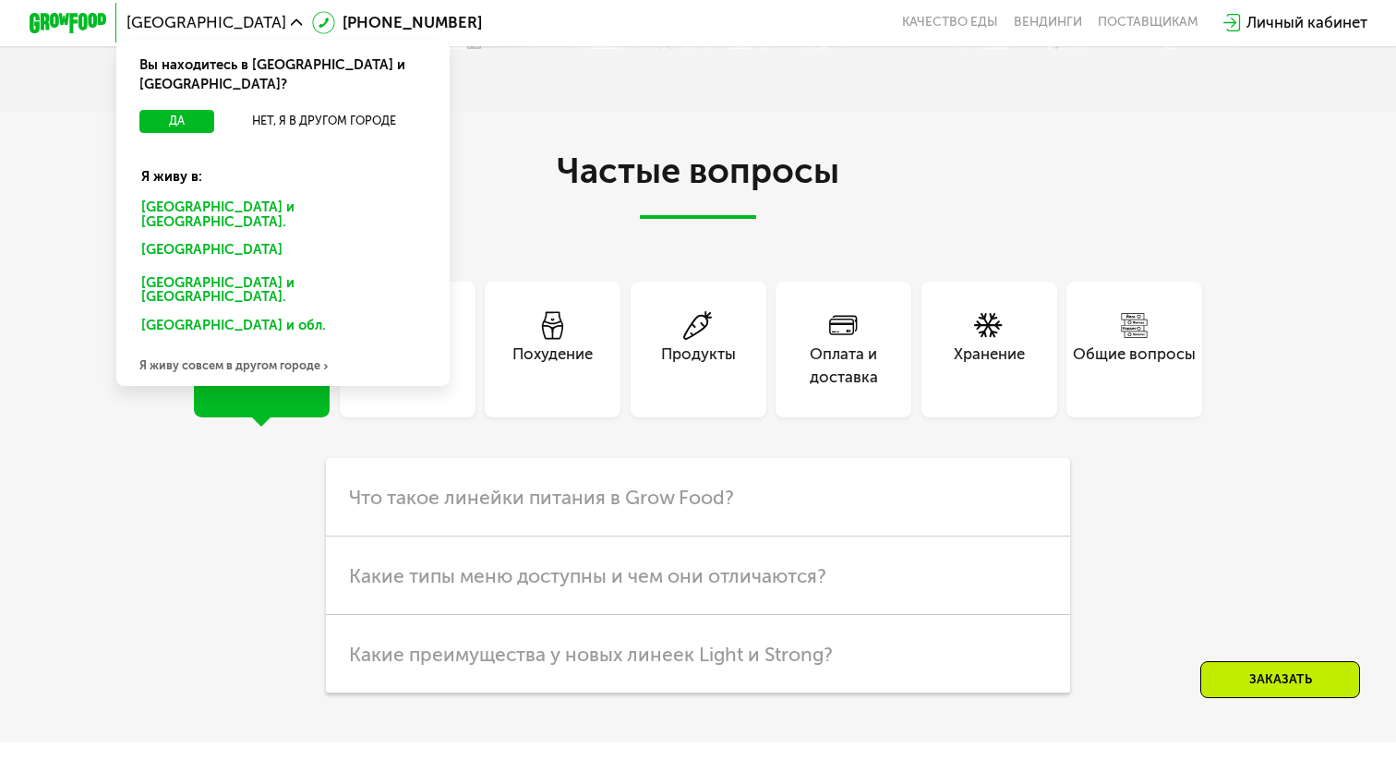
click at [175, 237] on div "[GEOGRAPHIC_DATA] и [GEOGRAPHIC_DATA]." at bounding box center [279, 252] width 303 height 31
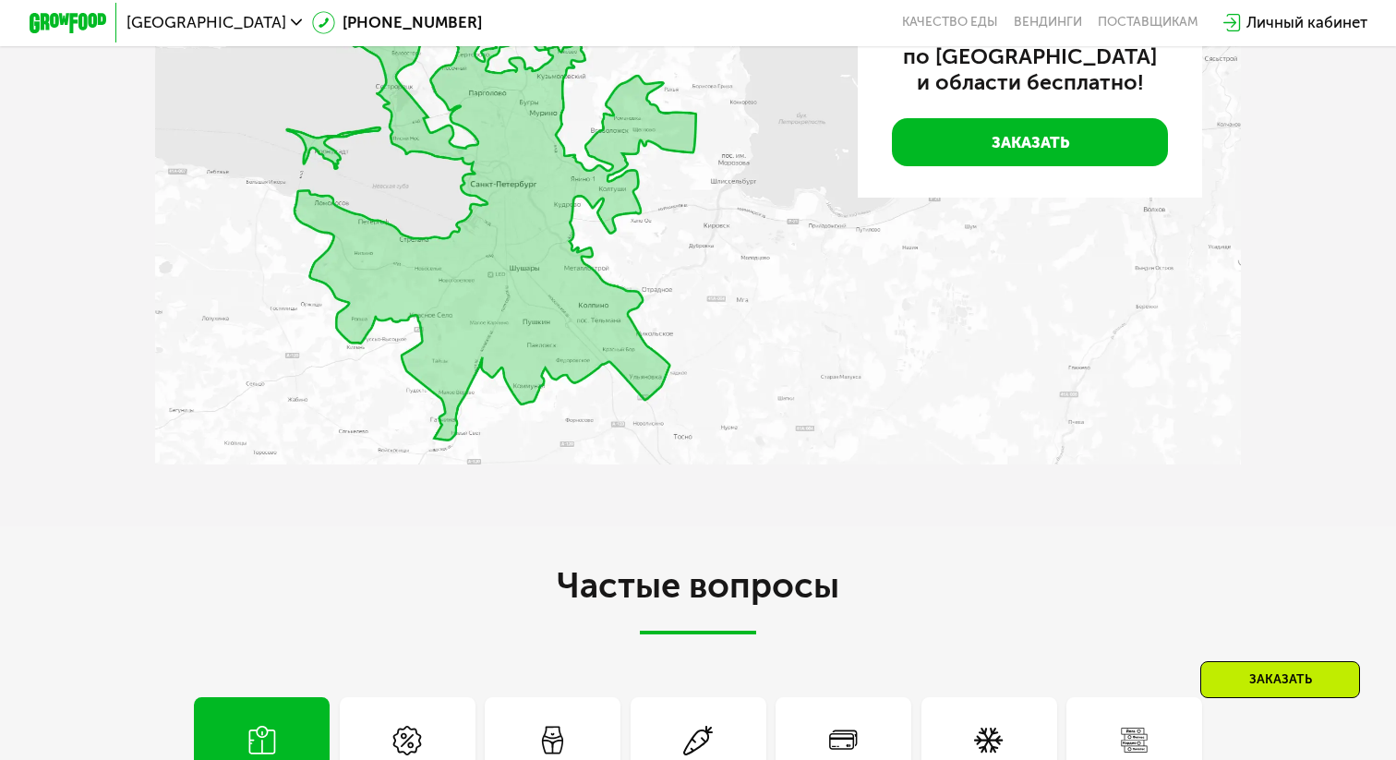
scroll to position [4960, 0]
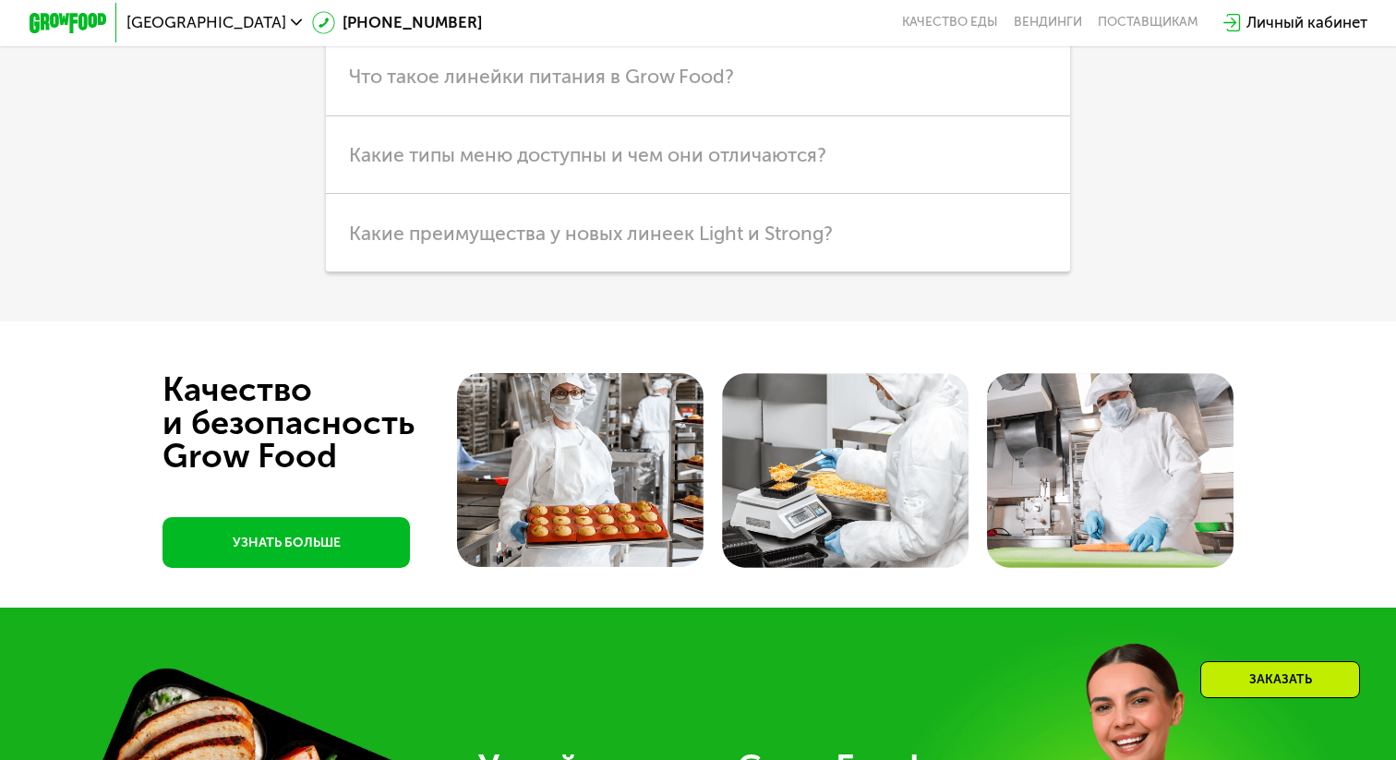
scroll to position [4801, 0]
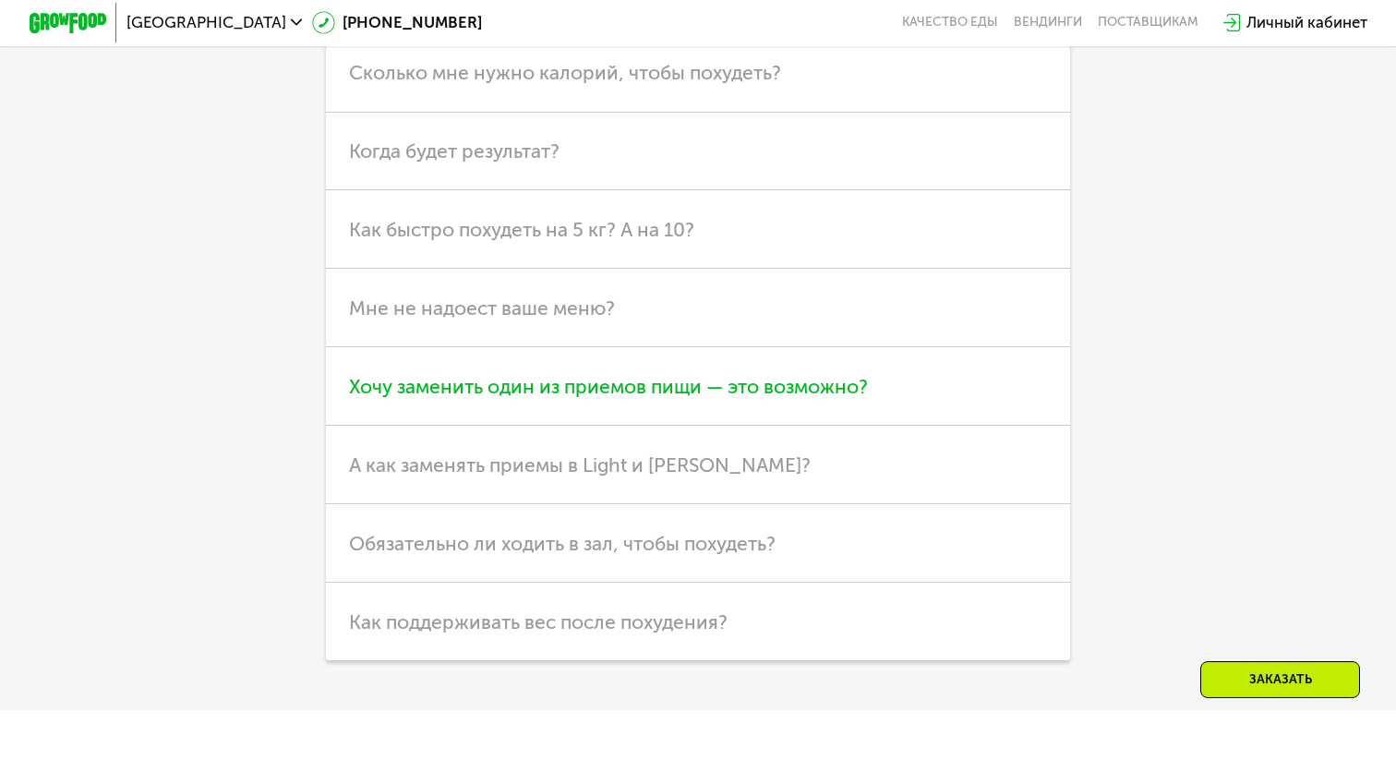
click at [784, 398] on span "Хочу заменить один из приемов пищи — это возможно?" at bounding box center [608, 386] width 519 height 23
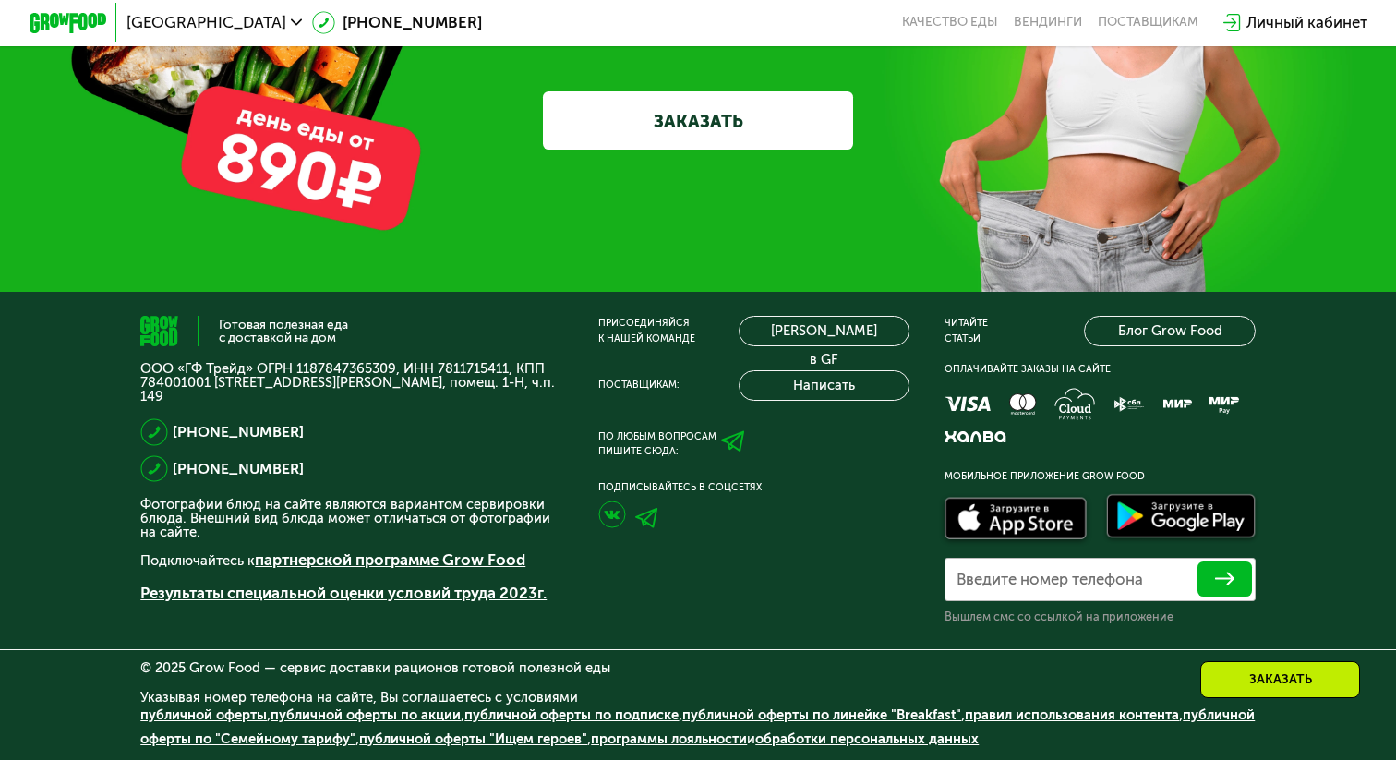
scroll to position [6269, 0]
